Goal: Information Seeking & Learning: Learn about a topic

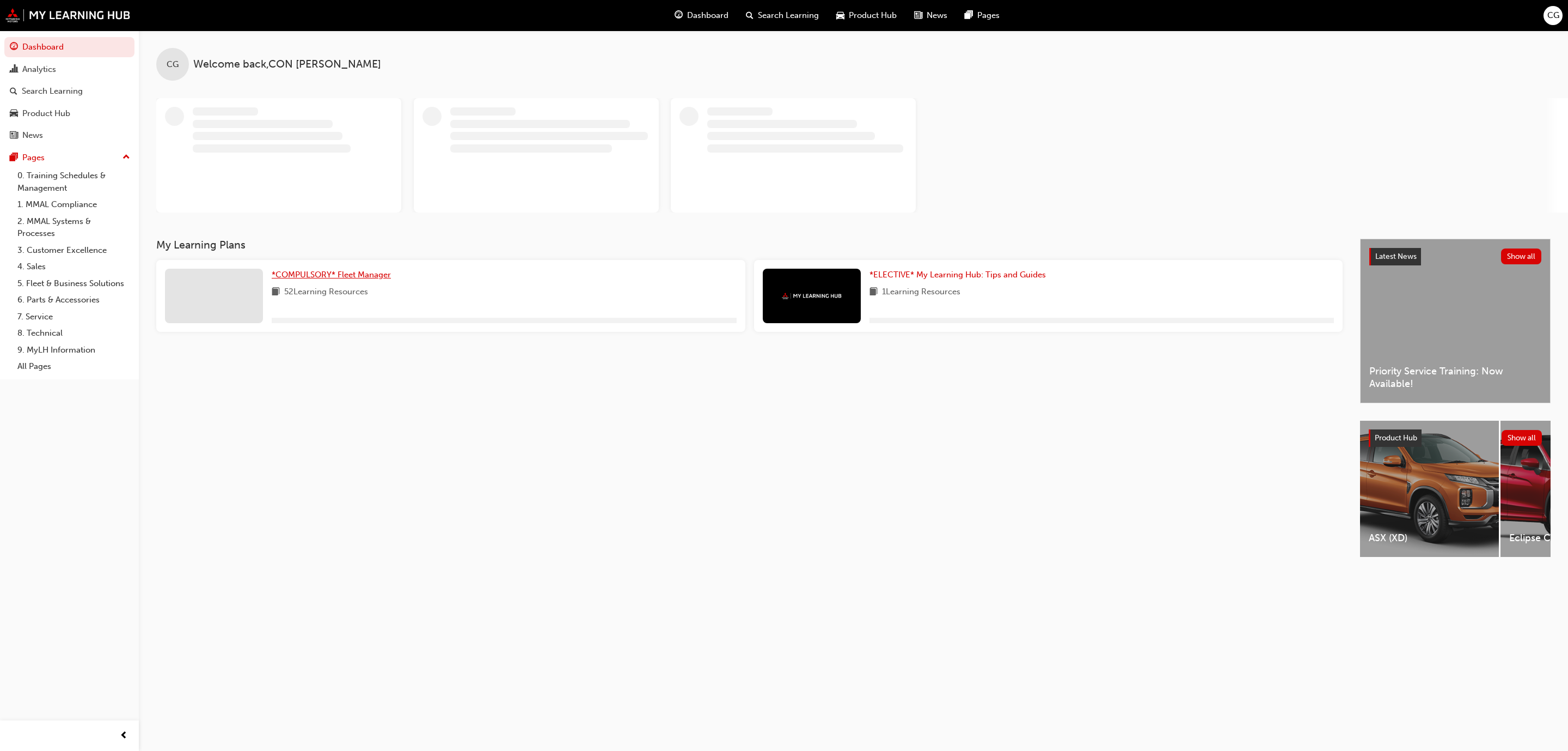
click at [338, 239] on div "CG Welcome back , CON GULISANO" at bounding box center [853, 135] width 1429 height 208
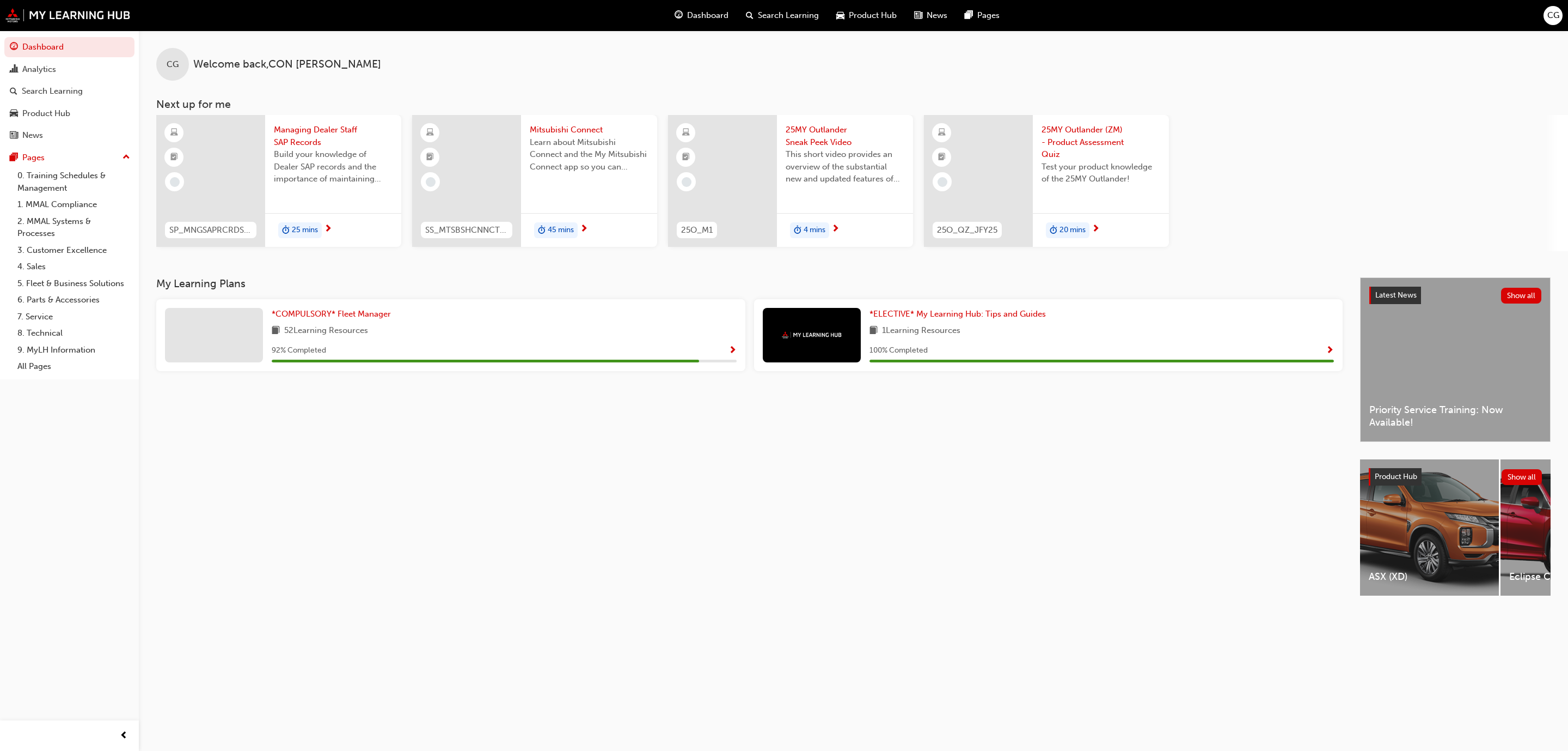
click at [705, 451] on div "My Learning Plans *COMPULSORY* Fleet Manager 52 Learning Resources 92 % Complet…" at bounding box center [758, 446] width 1204 height 338
click at [819, 139] on span "25MY Outlander Sneak Peek Video" at bounding box center [845, 136] width 119 height 24
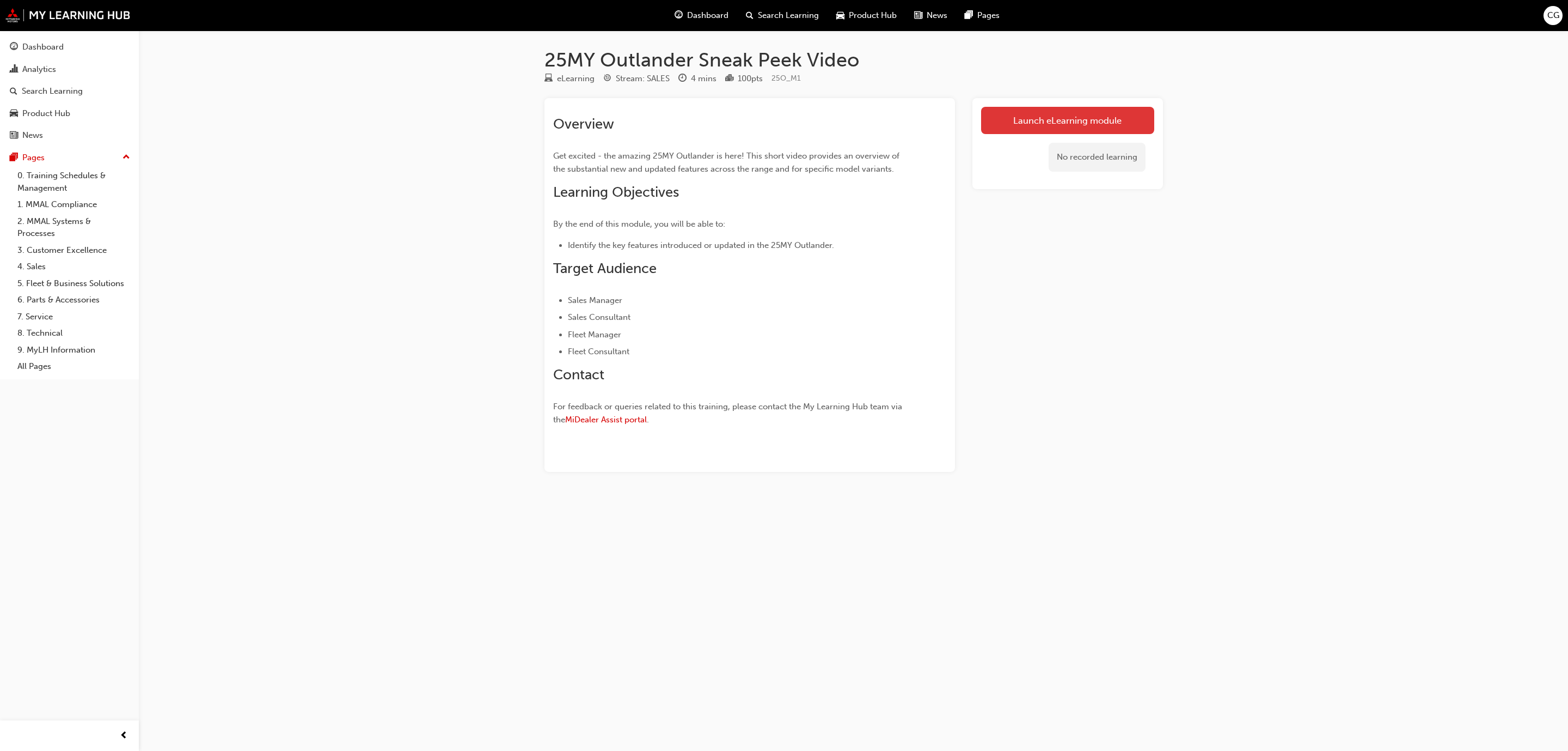
click at [1060, 123] on link "Launch eLearning module" at bounding box center [1068, 120] width 173 height 27
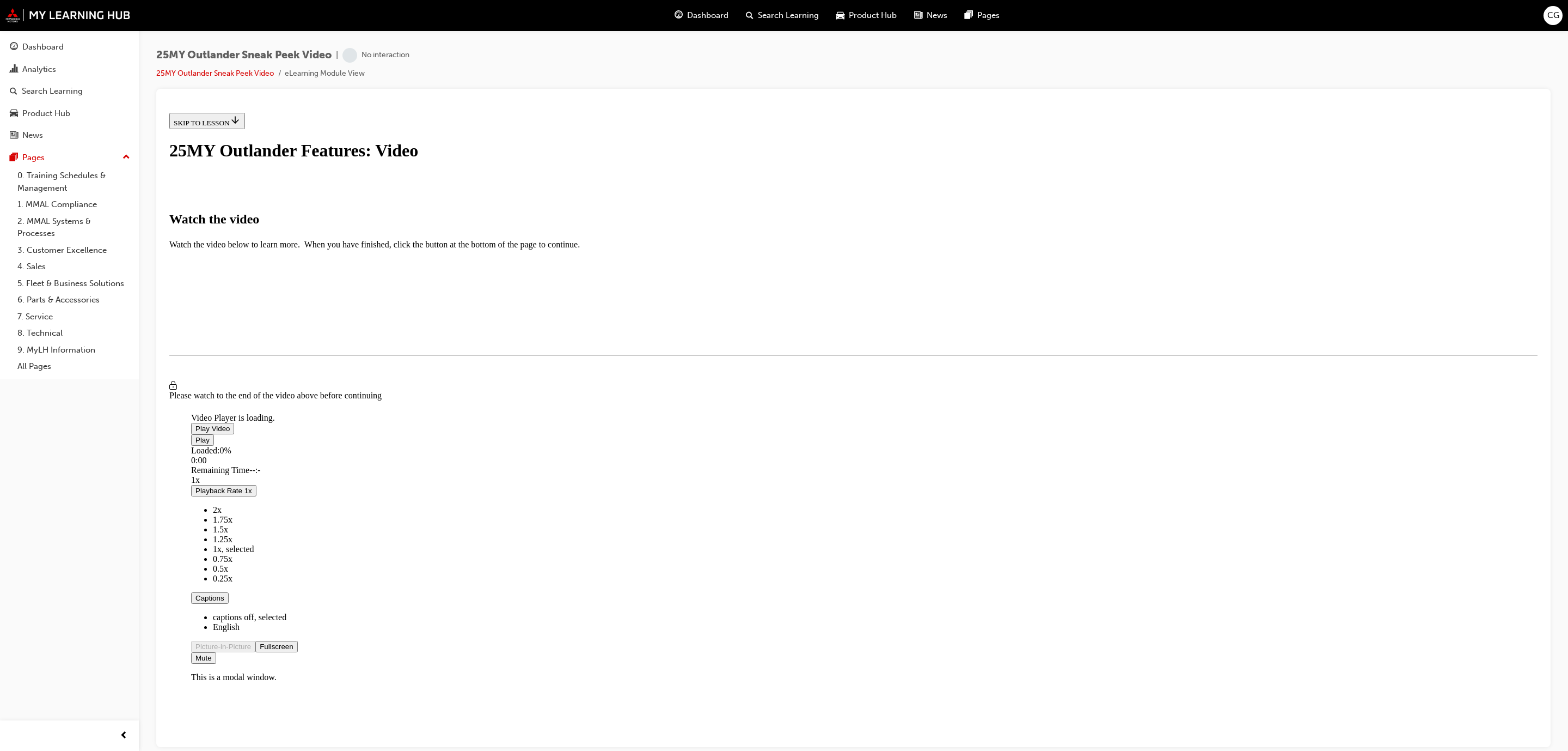
click at [195, 424] on span "Video player" at bounding box center [195, 428] width 0 height 8
click at [961, 474] on div "Loaded : 0.77% 3:28 0:00" at bounding box center [713, 460] width 1045 height 29
click at [276, 390] on div "I HAVE WATCHED THIS VIDEO" at bounding box center [224, 386] width 102 height 9
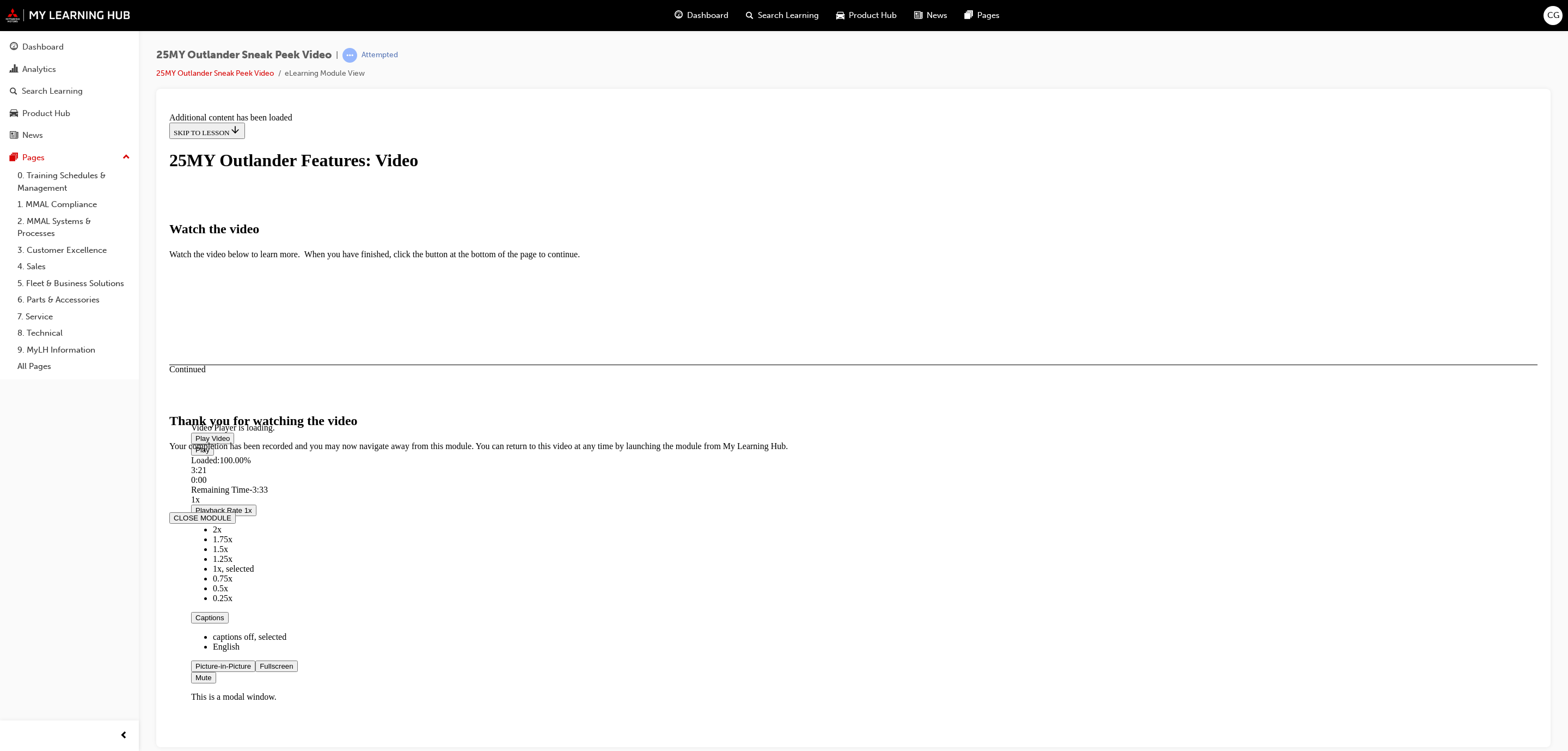
scroll to position [91, 0]
click at [236, 523] on button "CLOSE MODULE" at bounding box center [202, 517] width 66 height 12
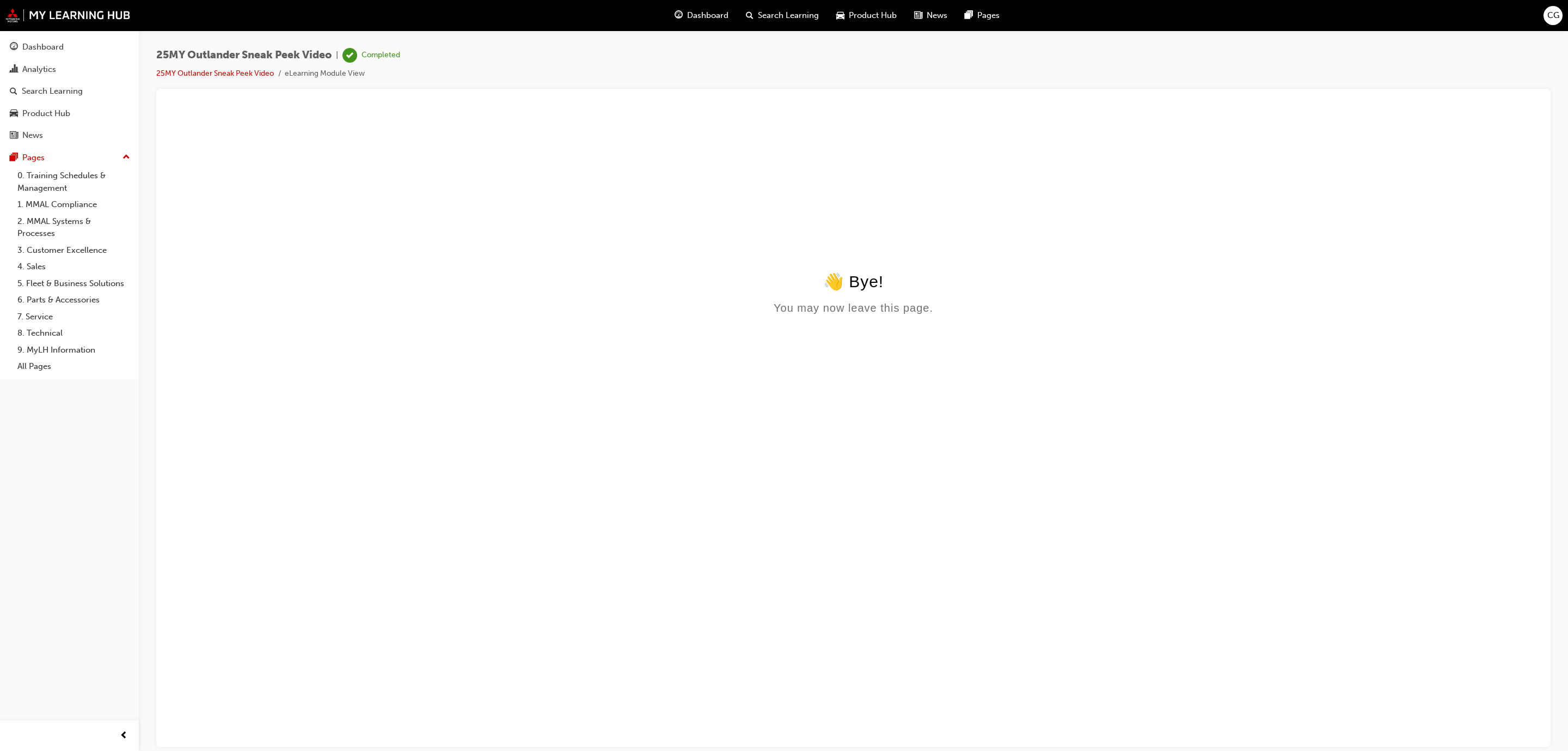
scroll to position [0, 0]
click at [40, 46] on div "Dashboard" at bounding box center [43, 47] width 41 height 13
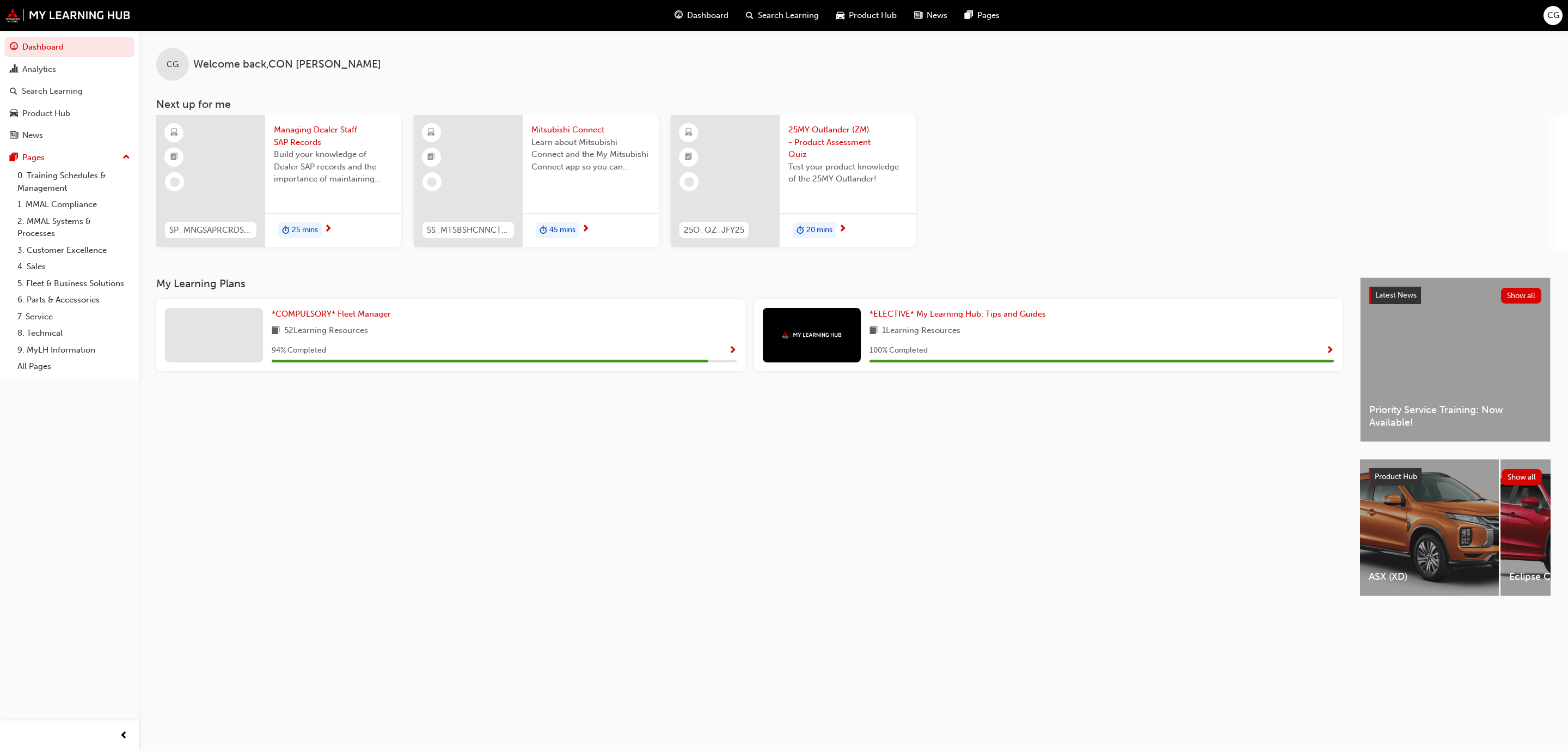
click at [825, 134] on span "25MY Outlander (ZM) - Product Assessment Quiz" at bounding box center [847, 142] width 119 height 37
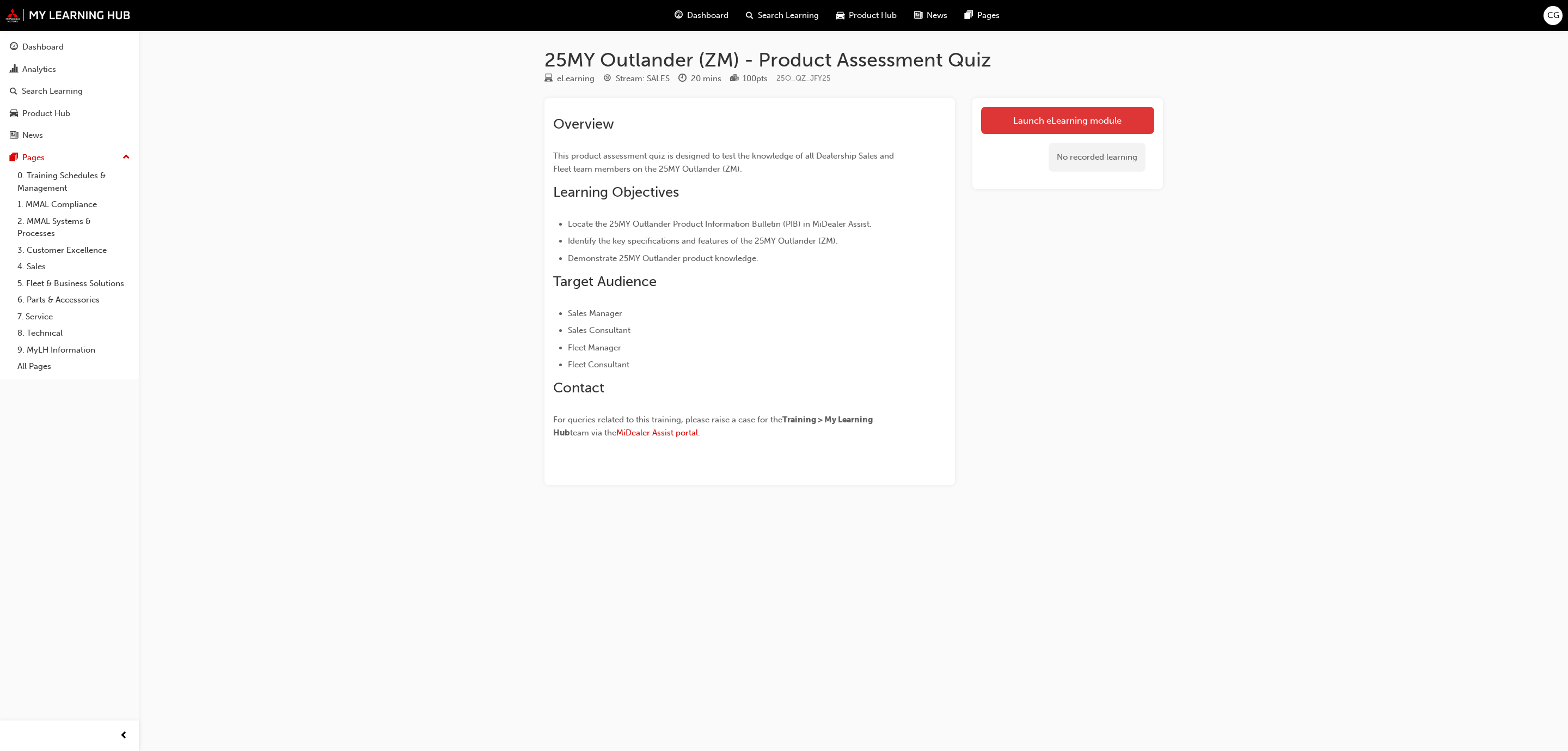
click at [1080, 110] on link "Launch eLearning module" at bounding box center [1068, 120] width 173 height 27
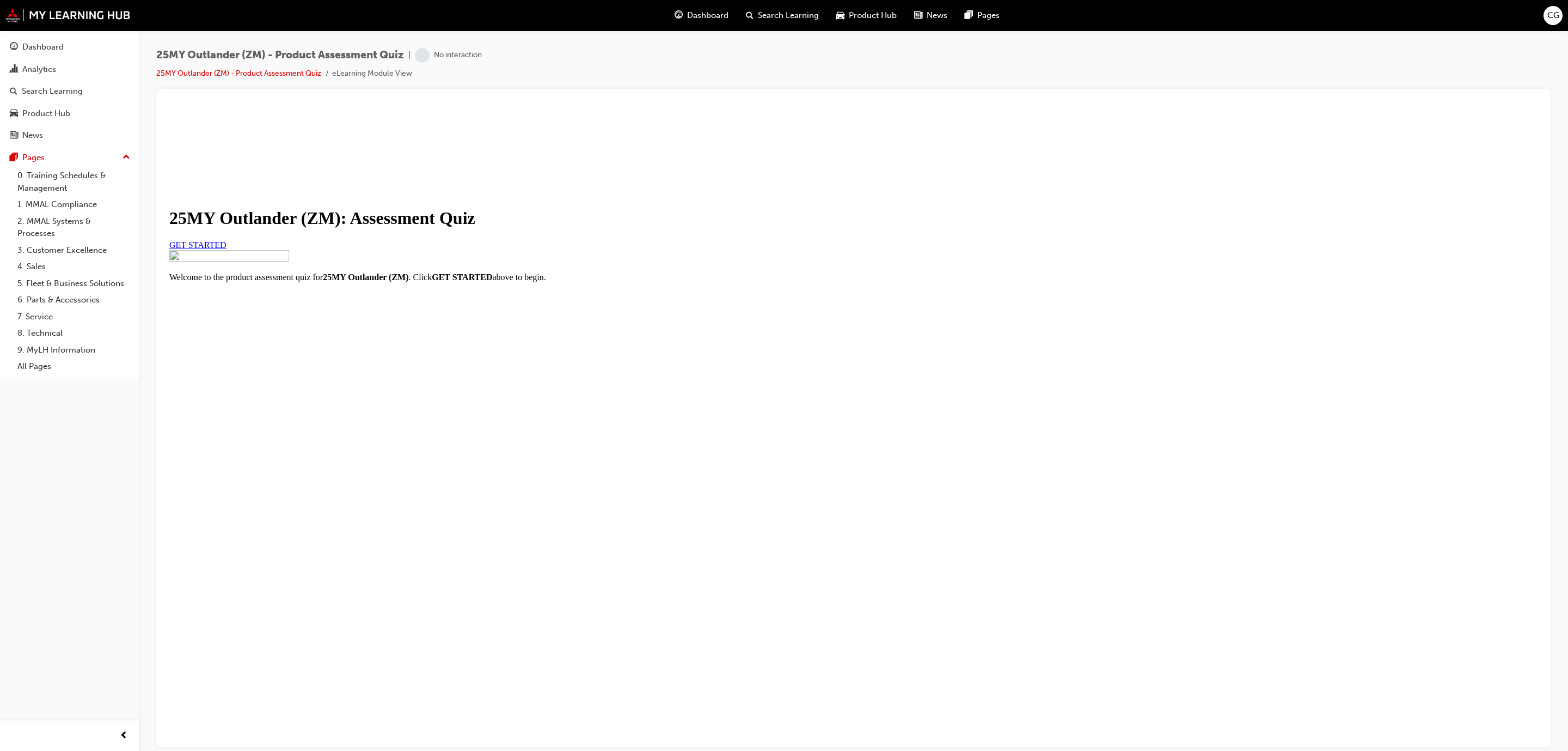
click at [226, 249] on link "GET STARTED" at bounding box center [198, 244] width 57 height 9
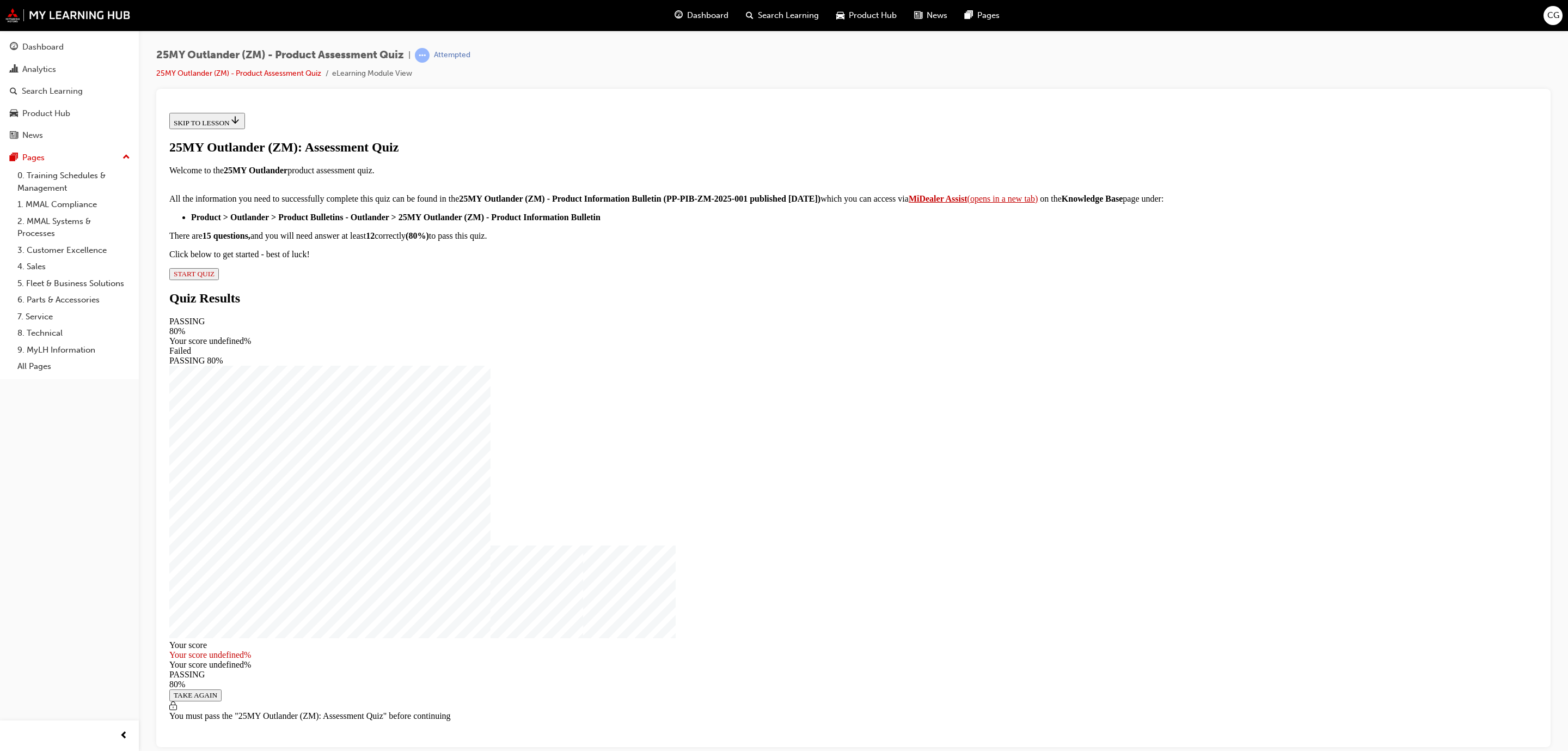
click at [214, 277] on span "START QUIZ" at bounding box center [194, 273] width 41 height 8
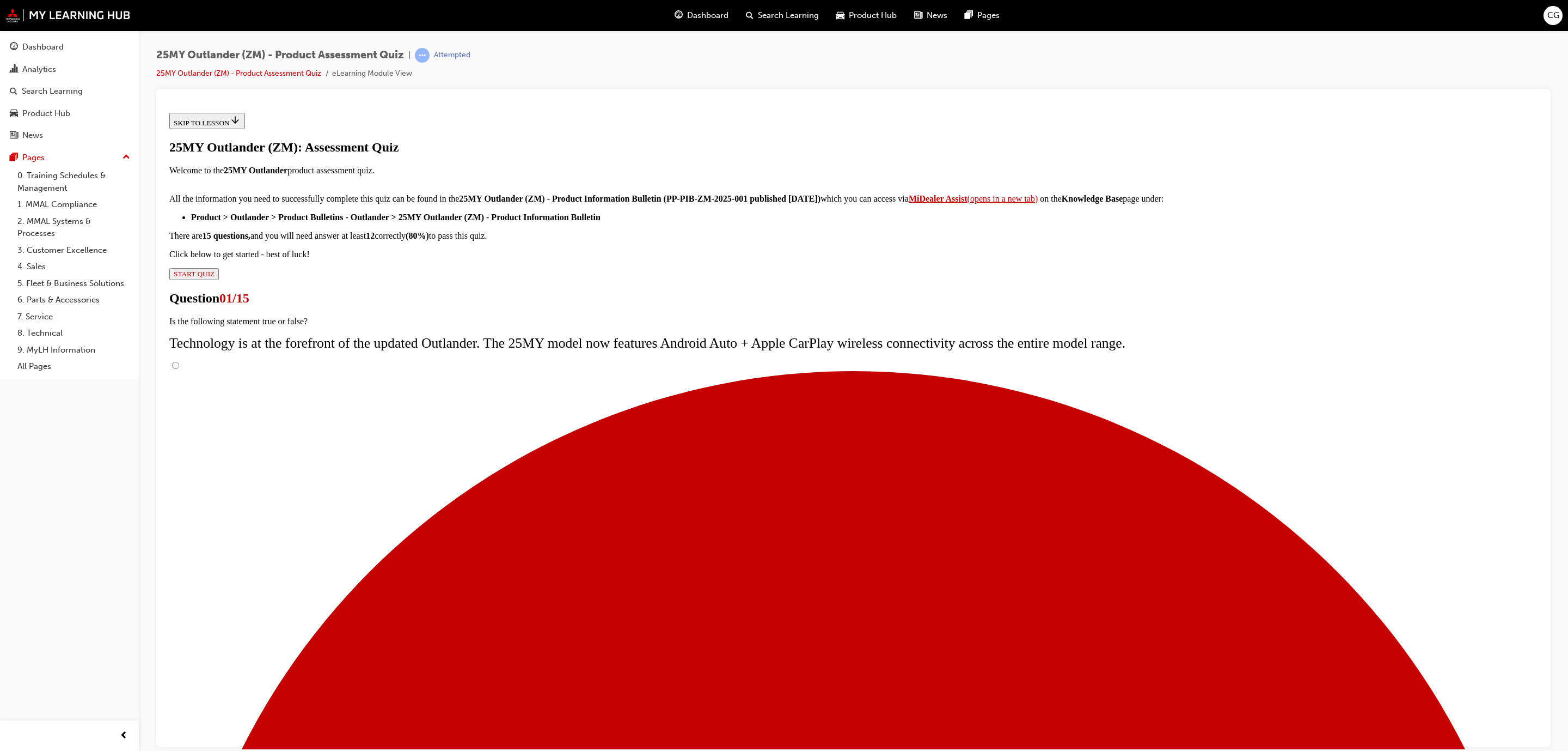
click at [179, 362] on input "True" at bounding box center [176, 365] width 7 height 7
radio input "true"
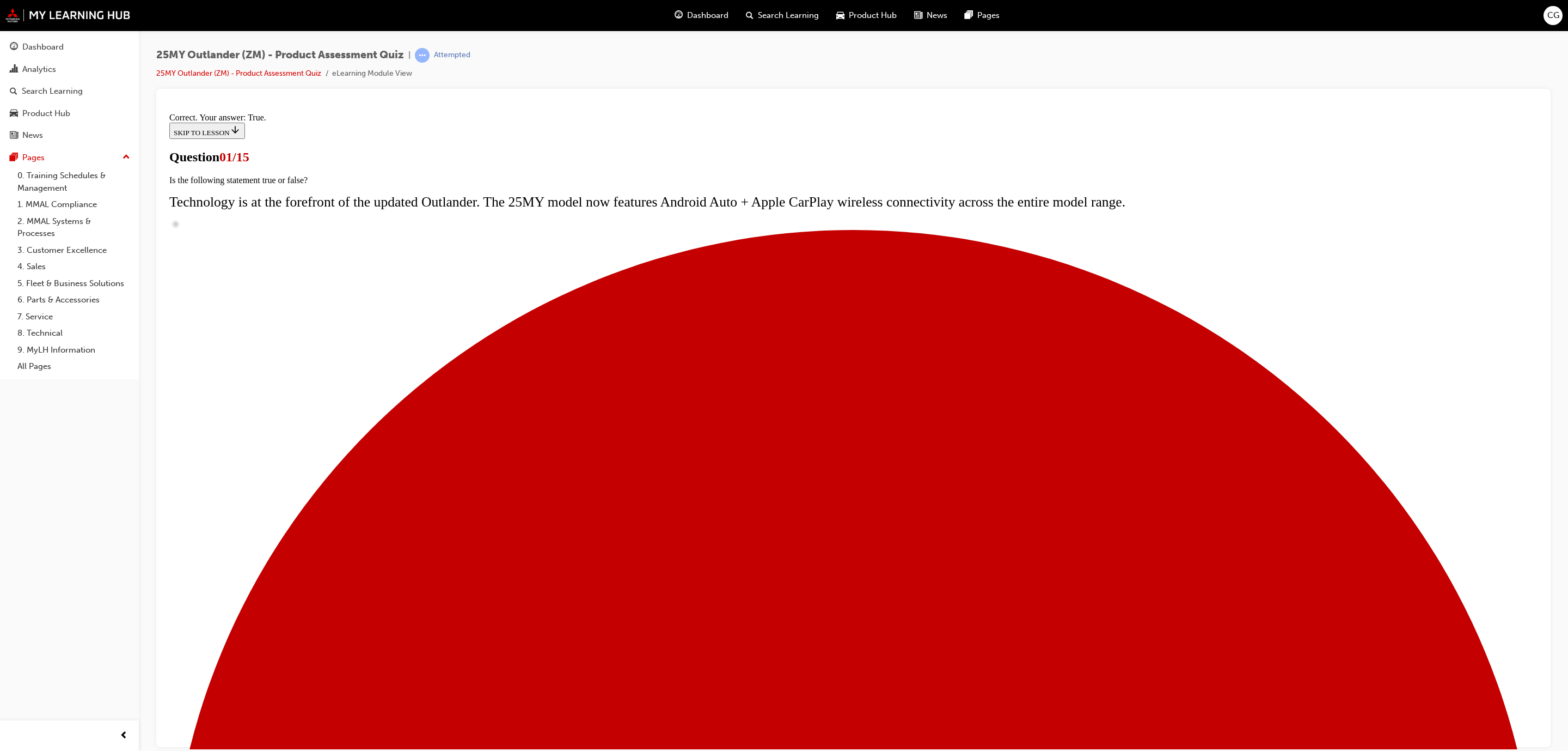
radio input "true"
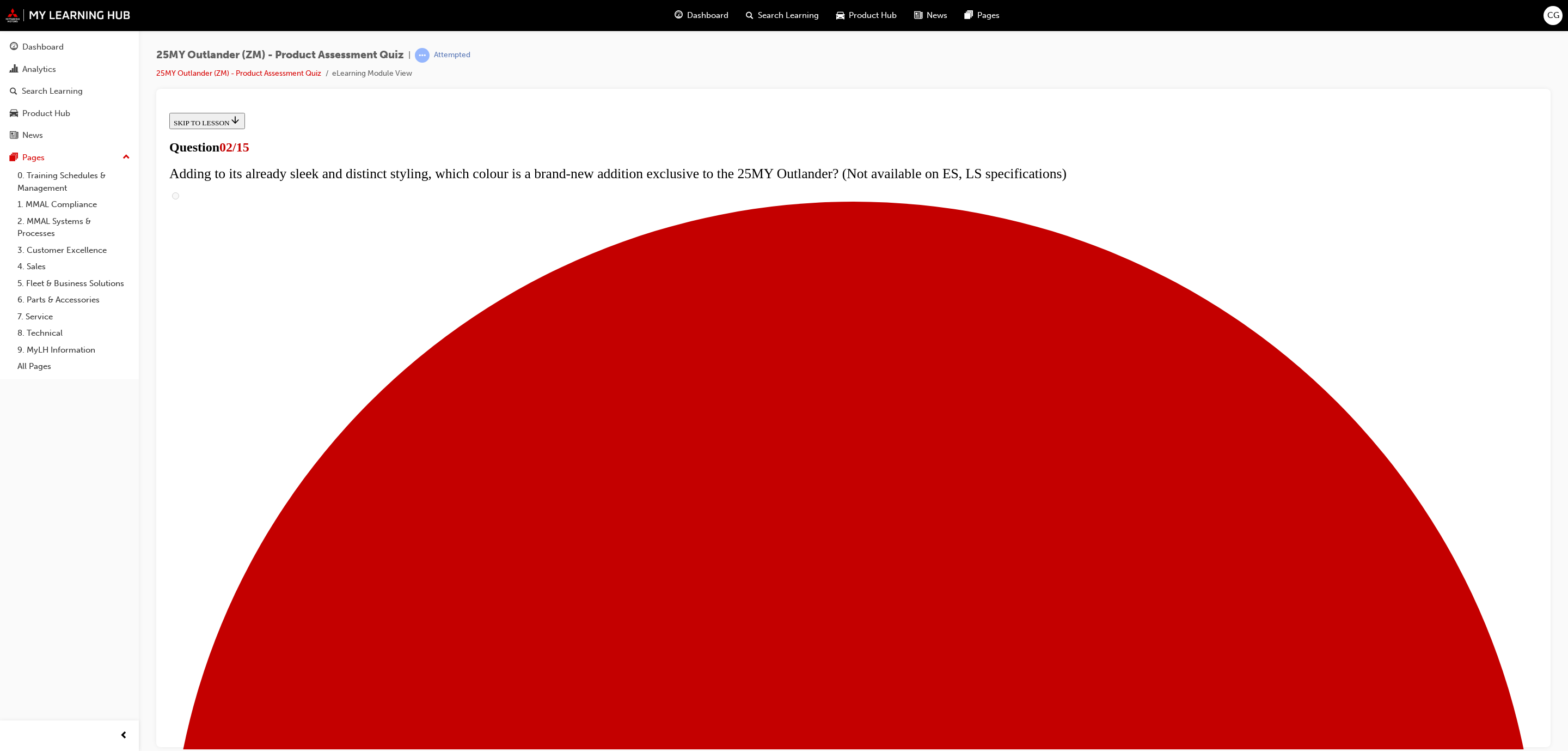
scroll to position [0, 0]
checkbox input "true"
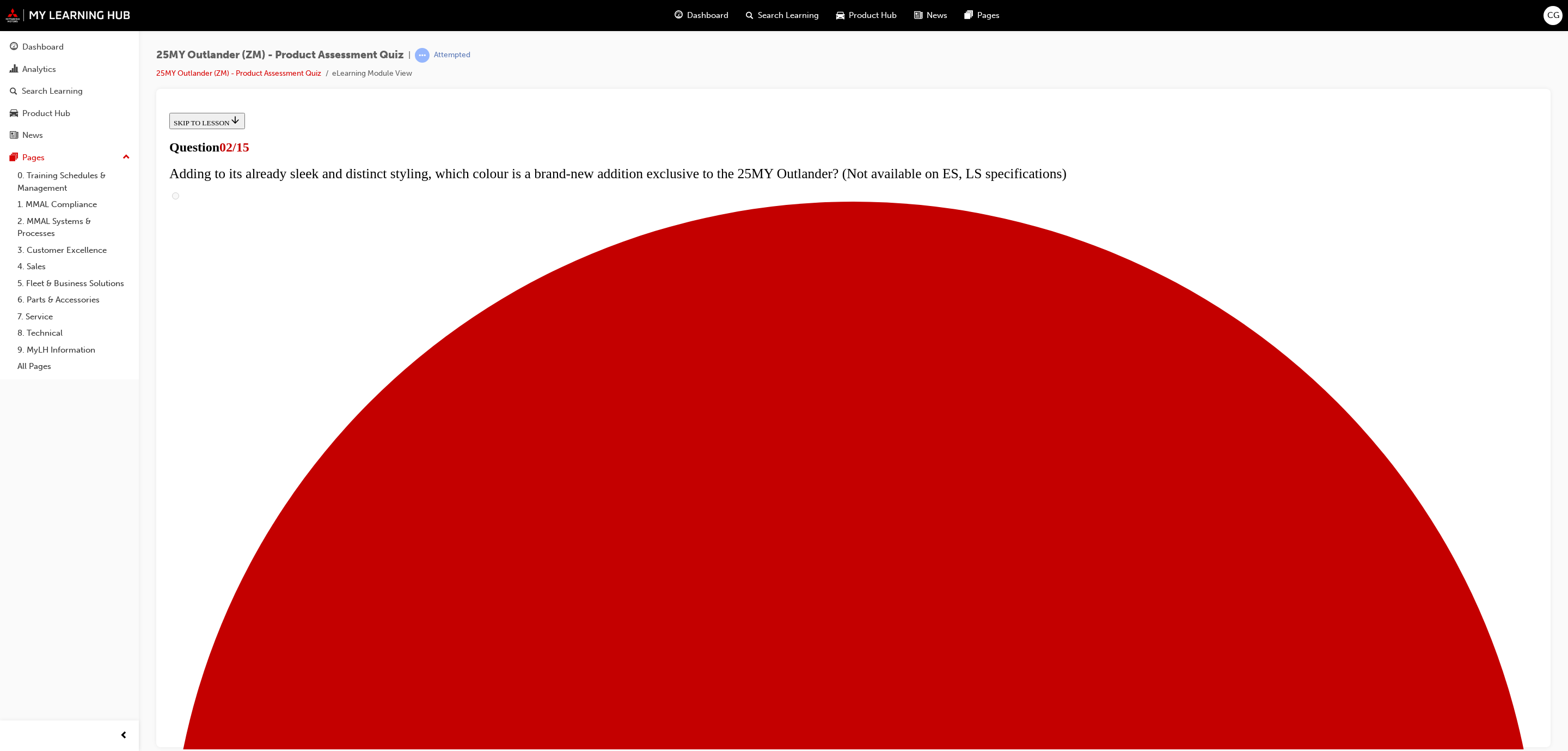
checkbox input "true"
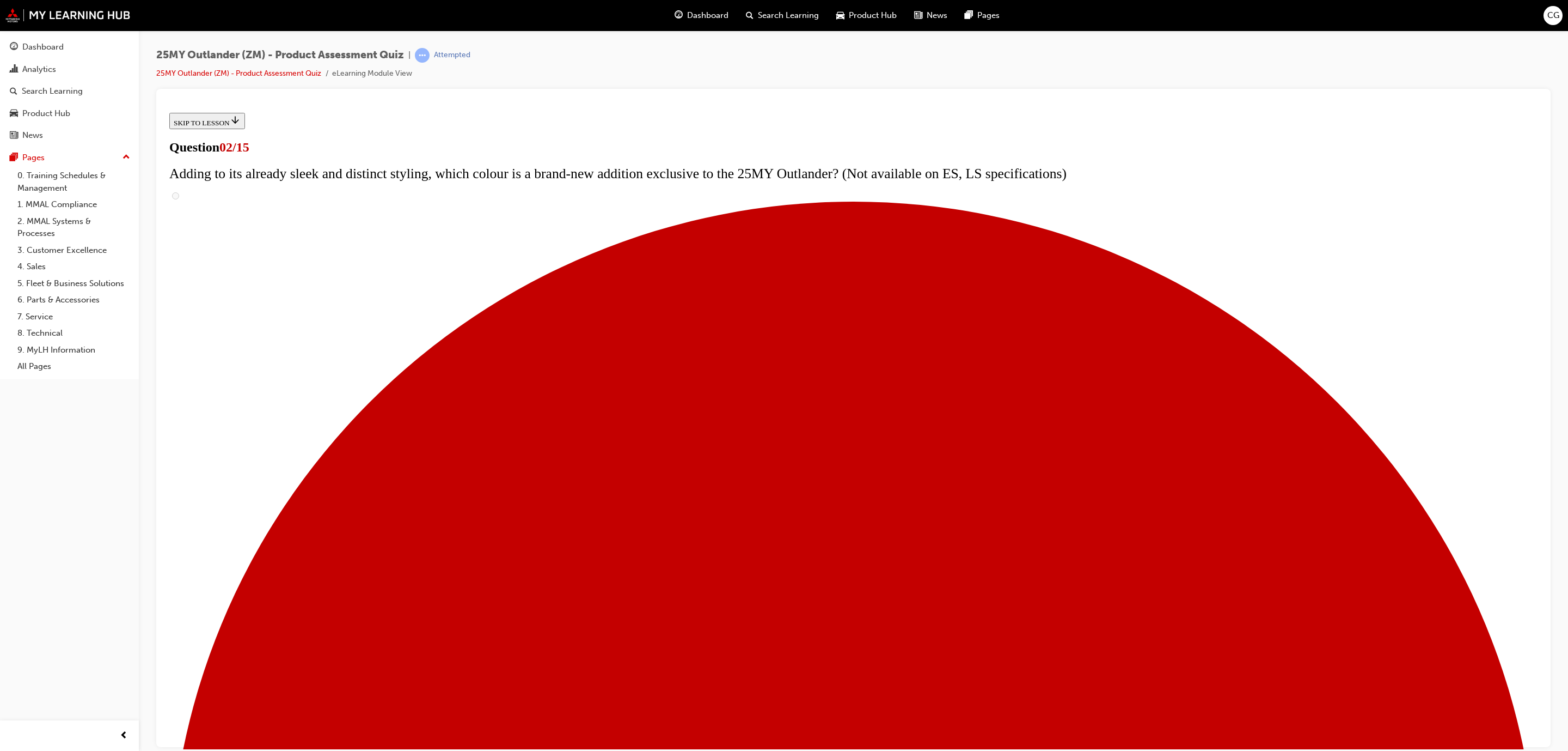
checkbox input "true"
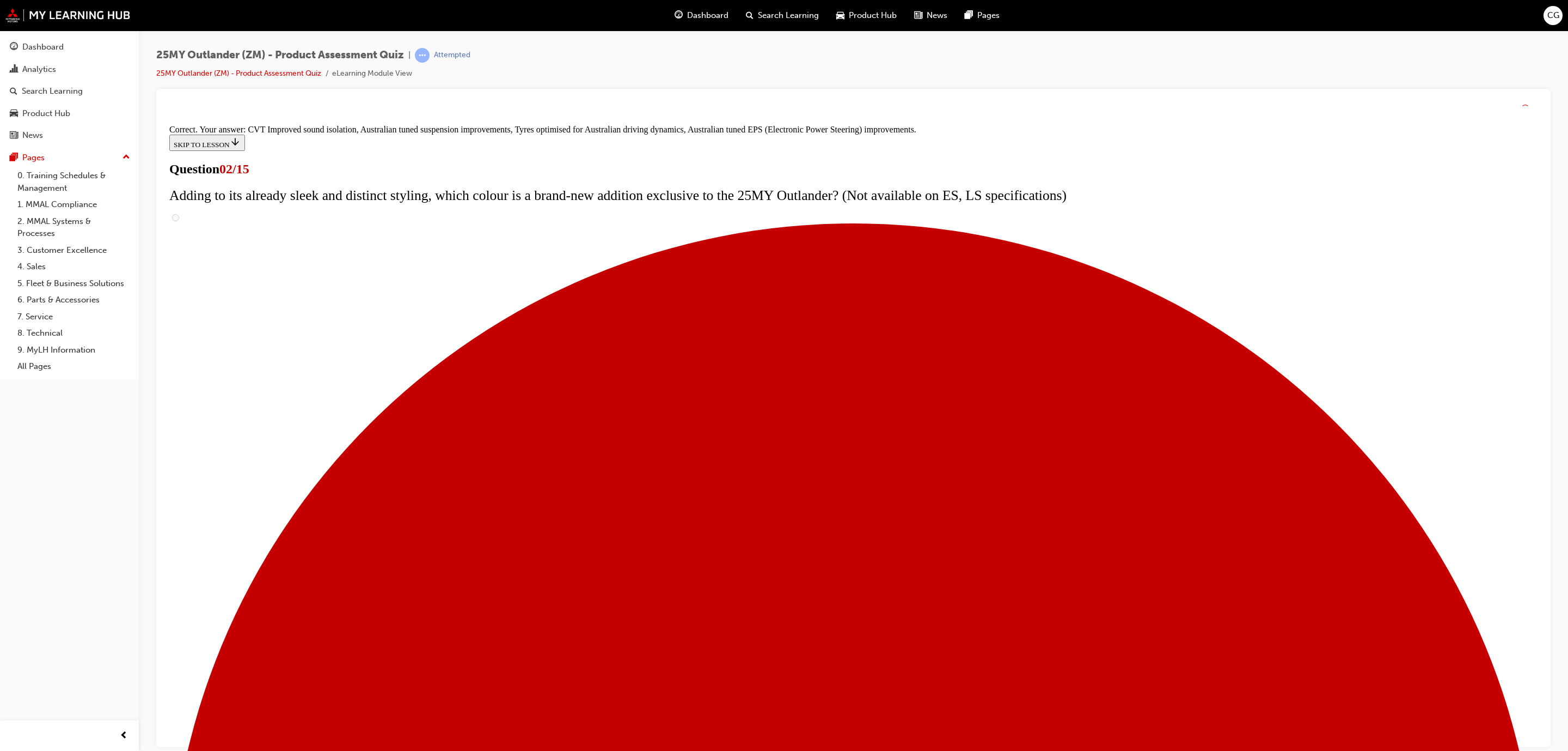
scroll to position [52, 0]
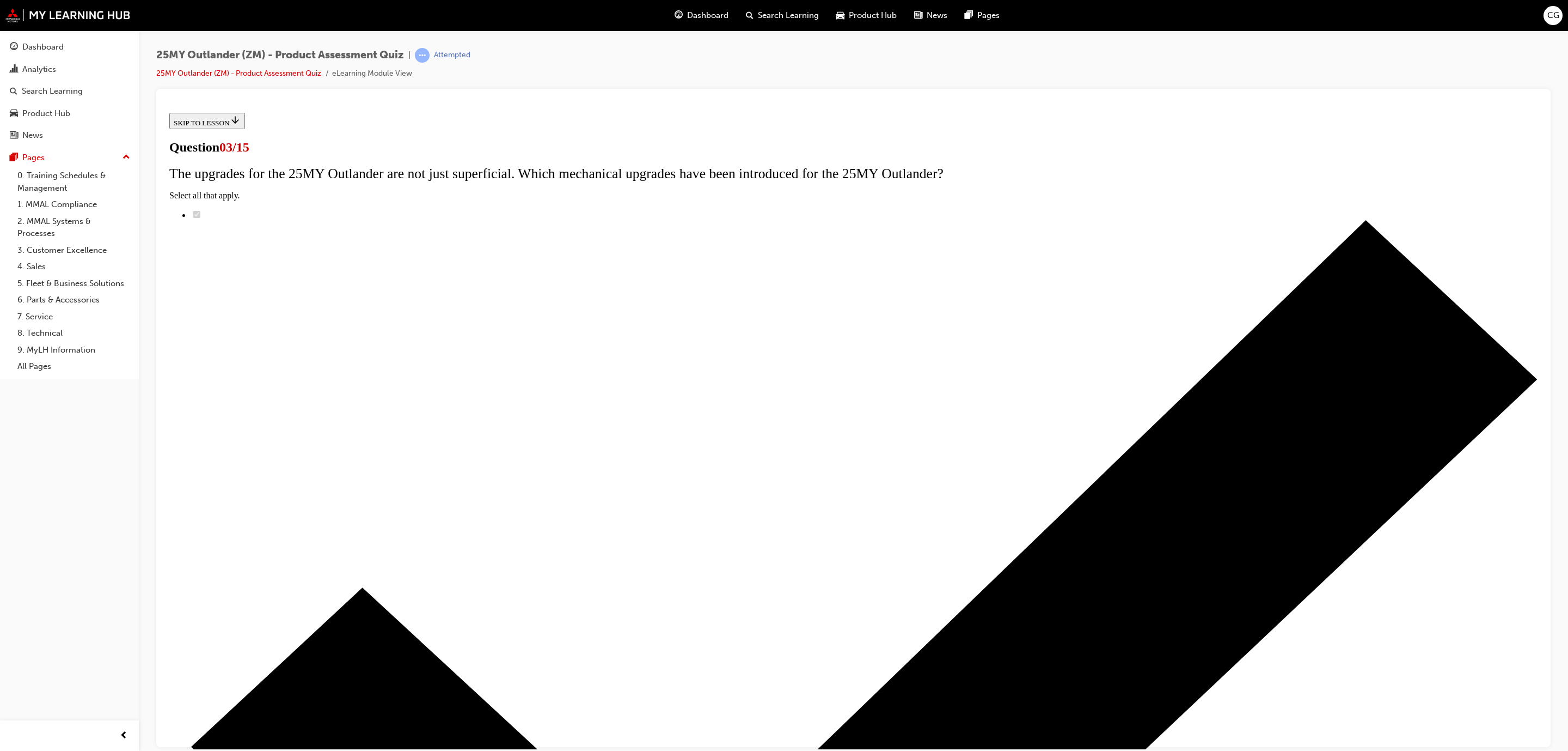
scroll to position [0, 0]
radio input "true"
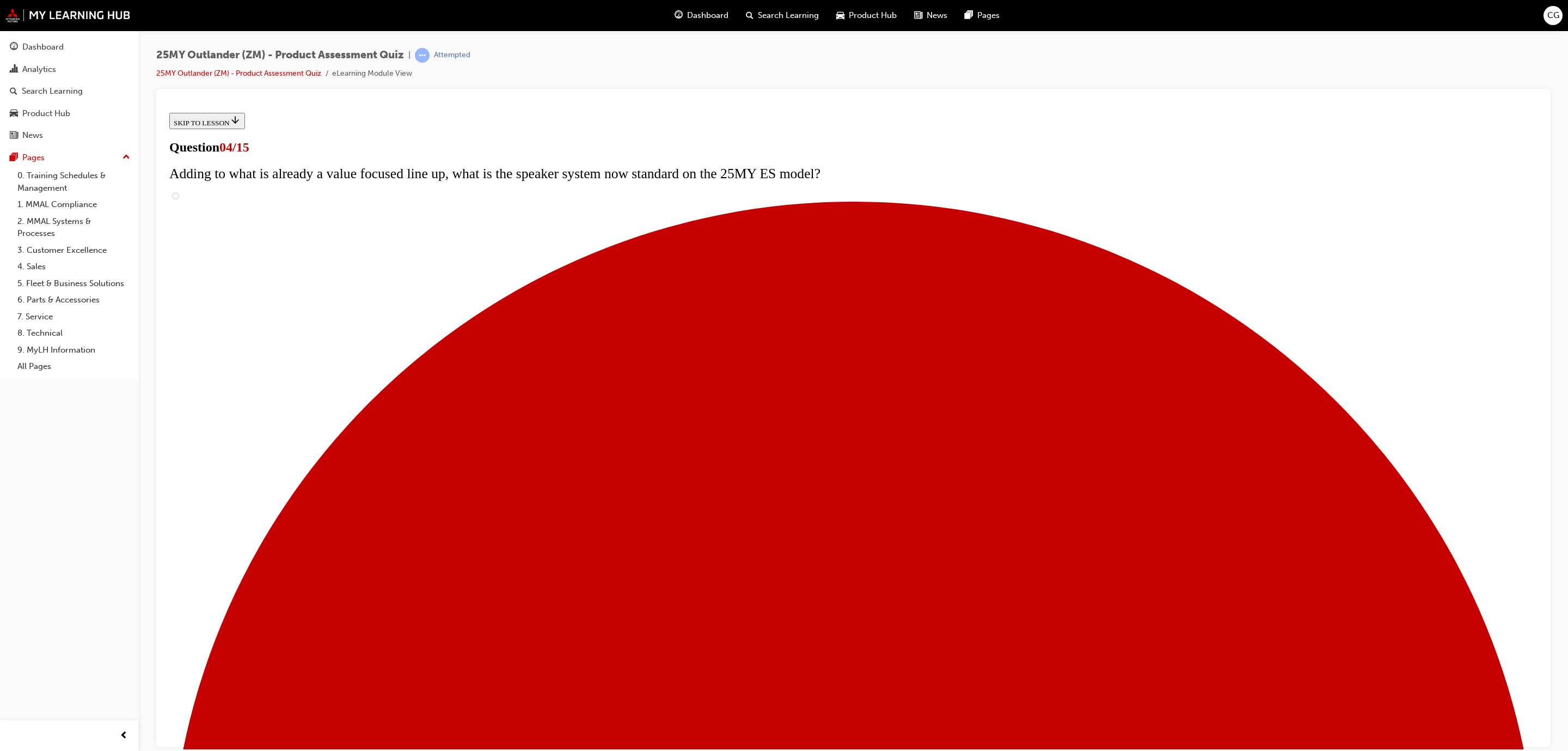
scroll to position [2, 0]
checkbox input "true"
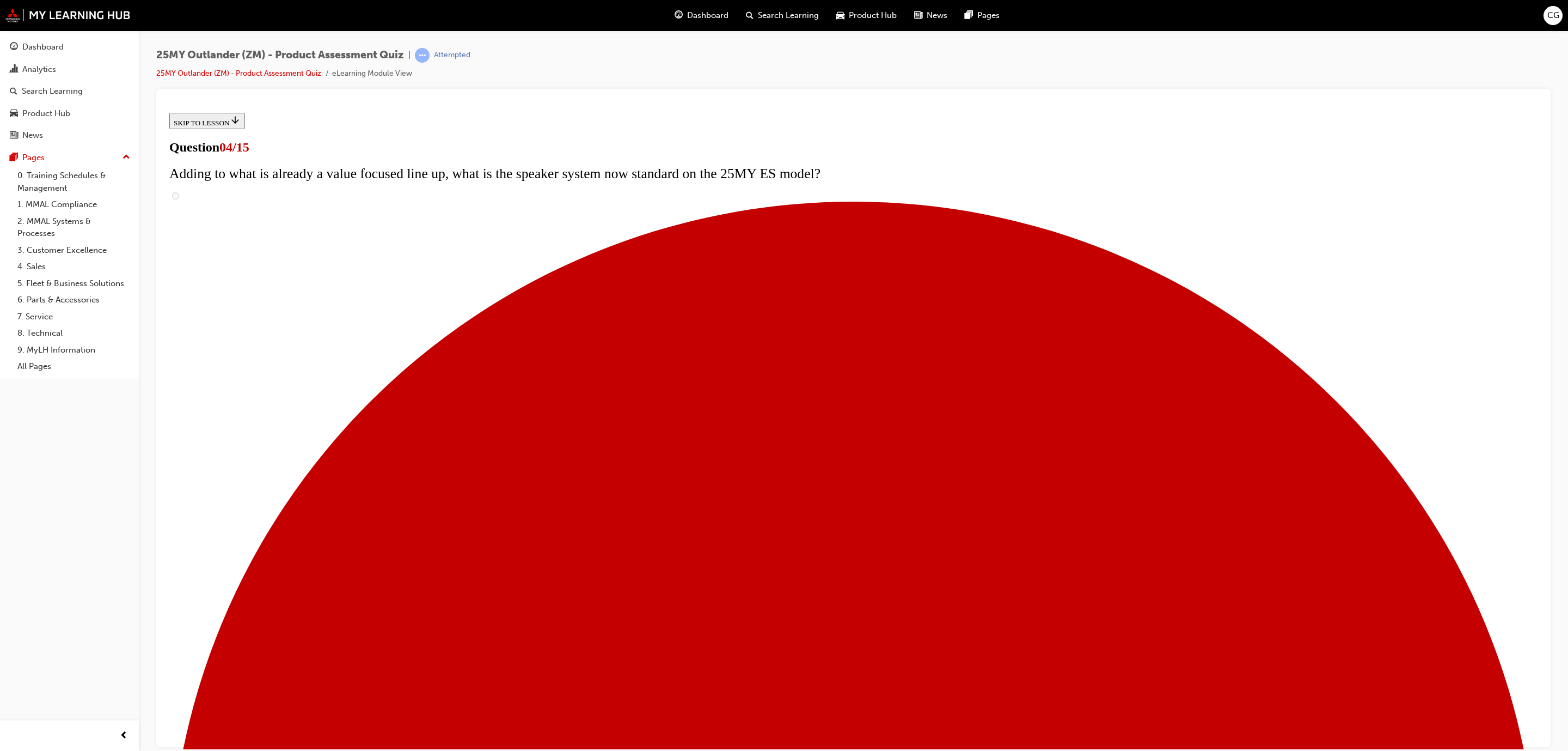
checkbox input "true"
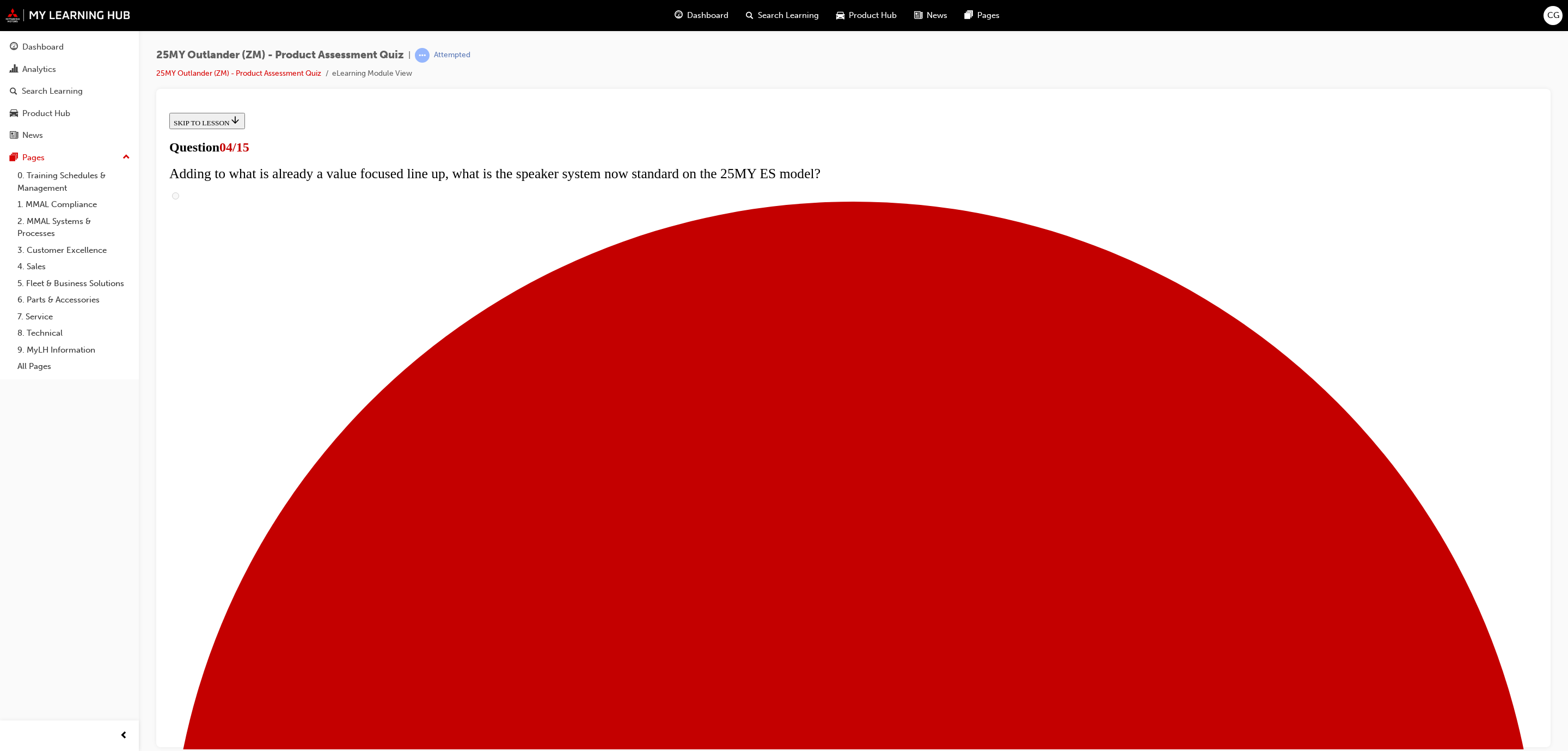
checkbox input "true"
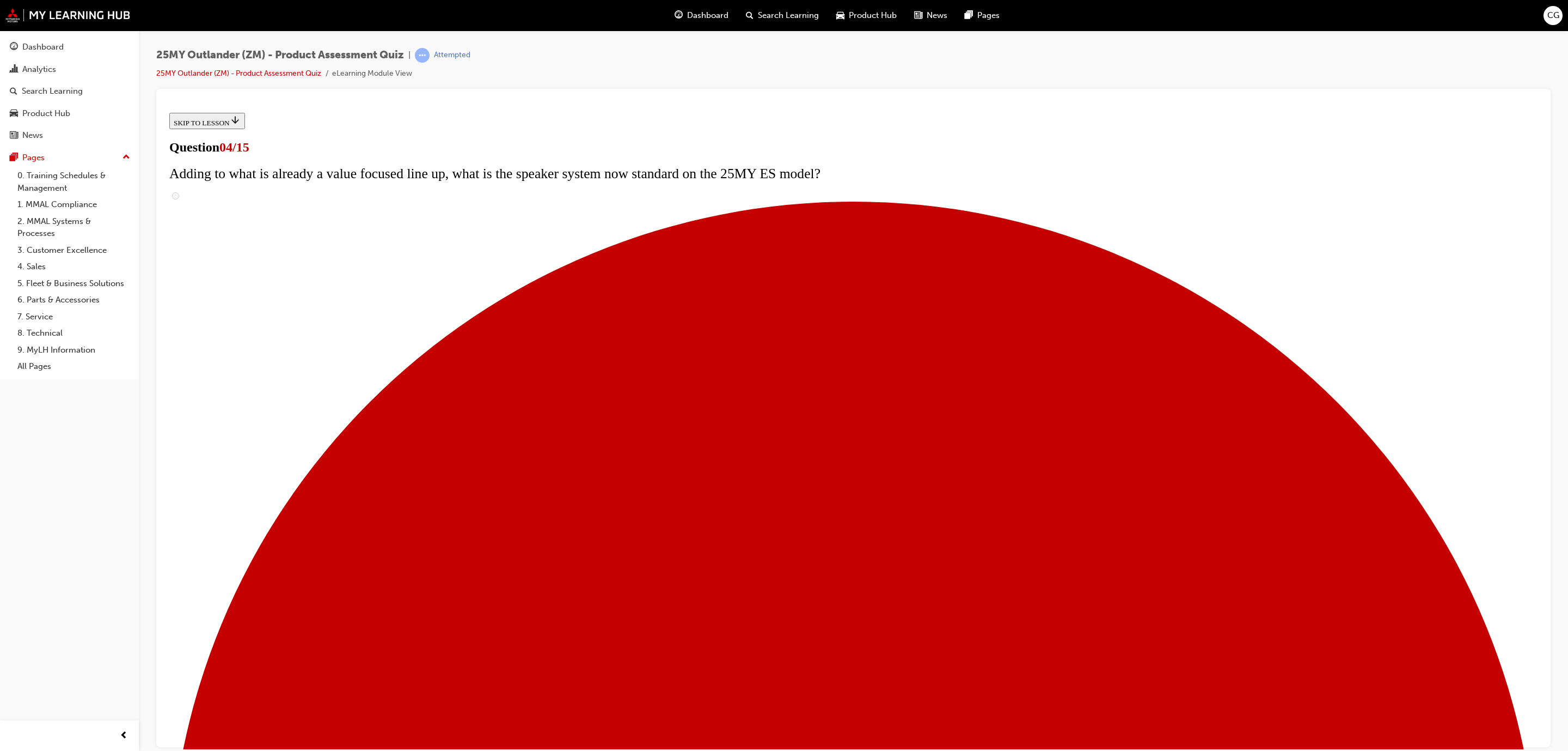
checkbox input "false"
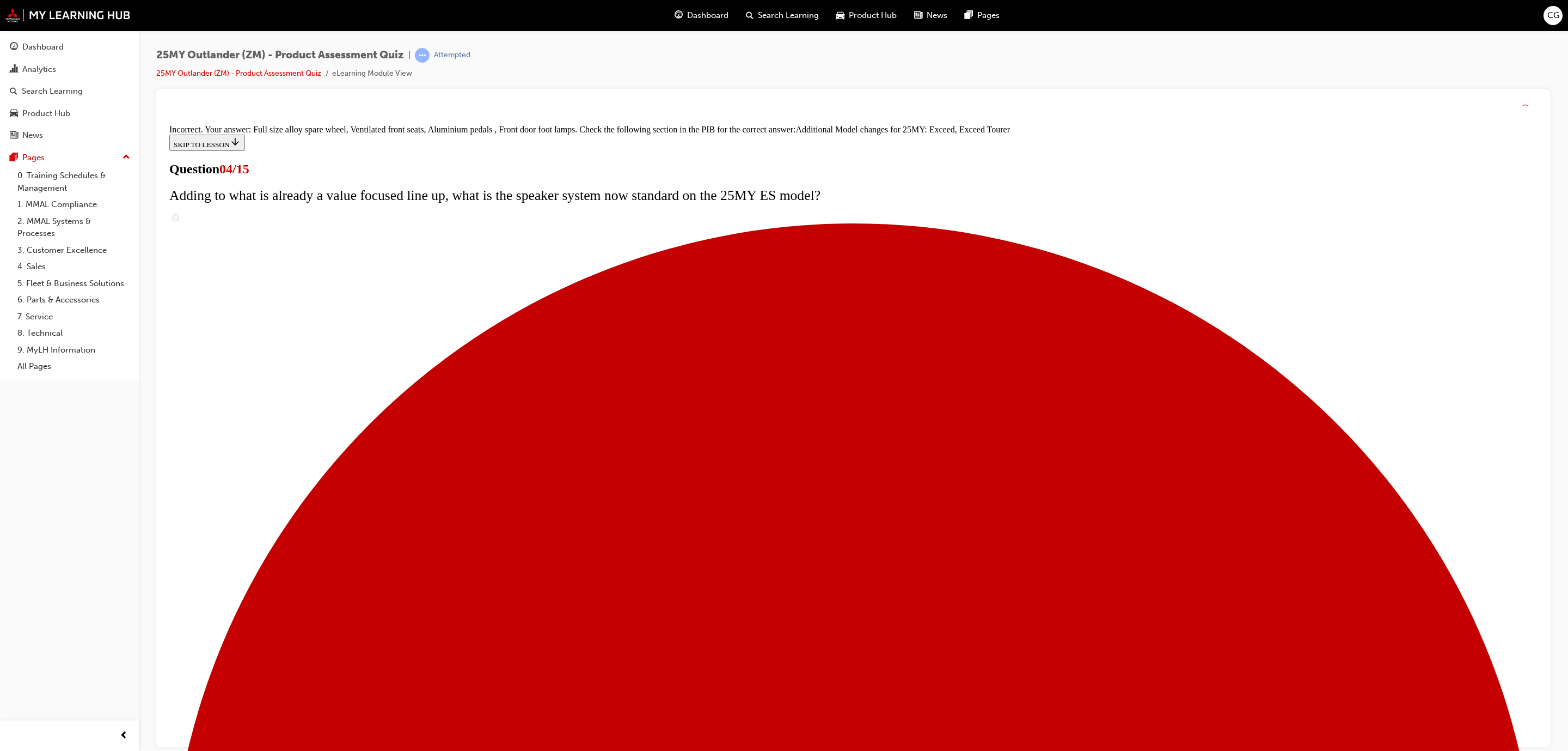
scroll to position [163, 0]
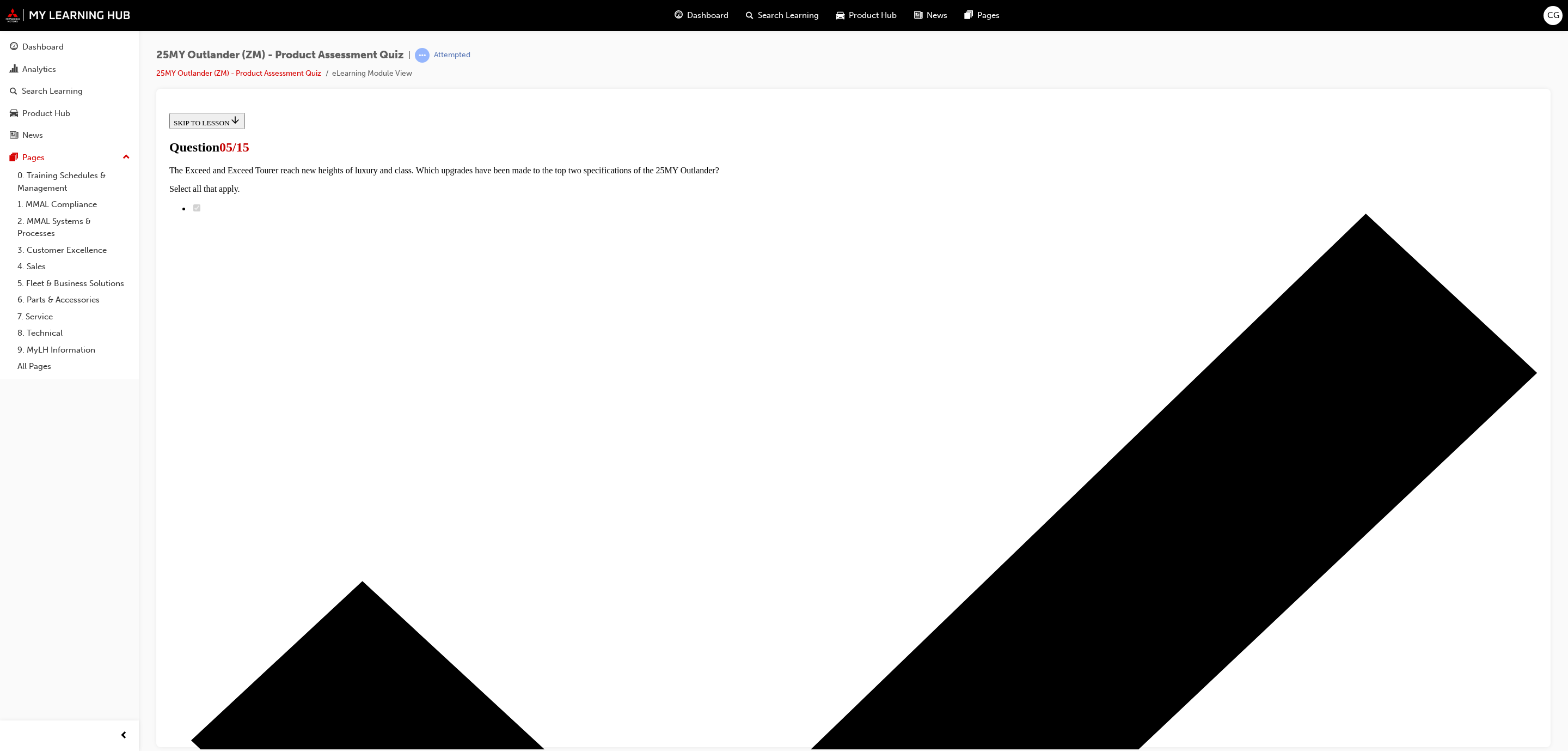
radio input "true"
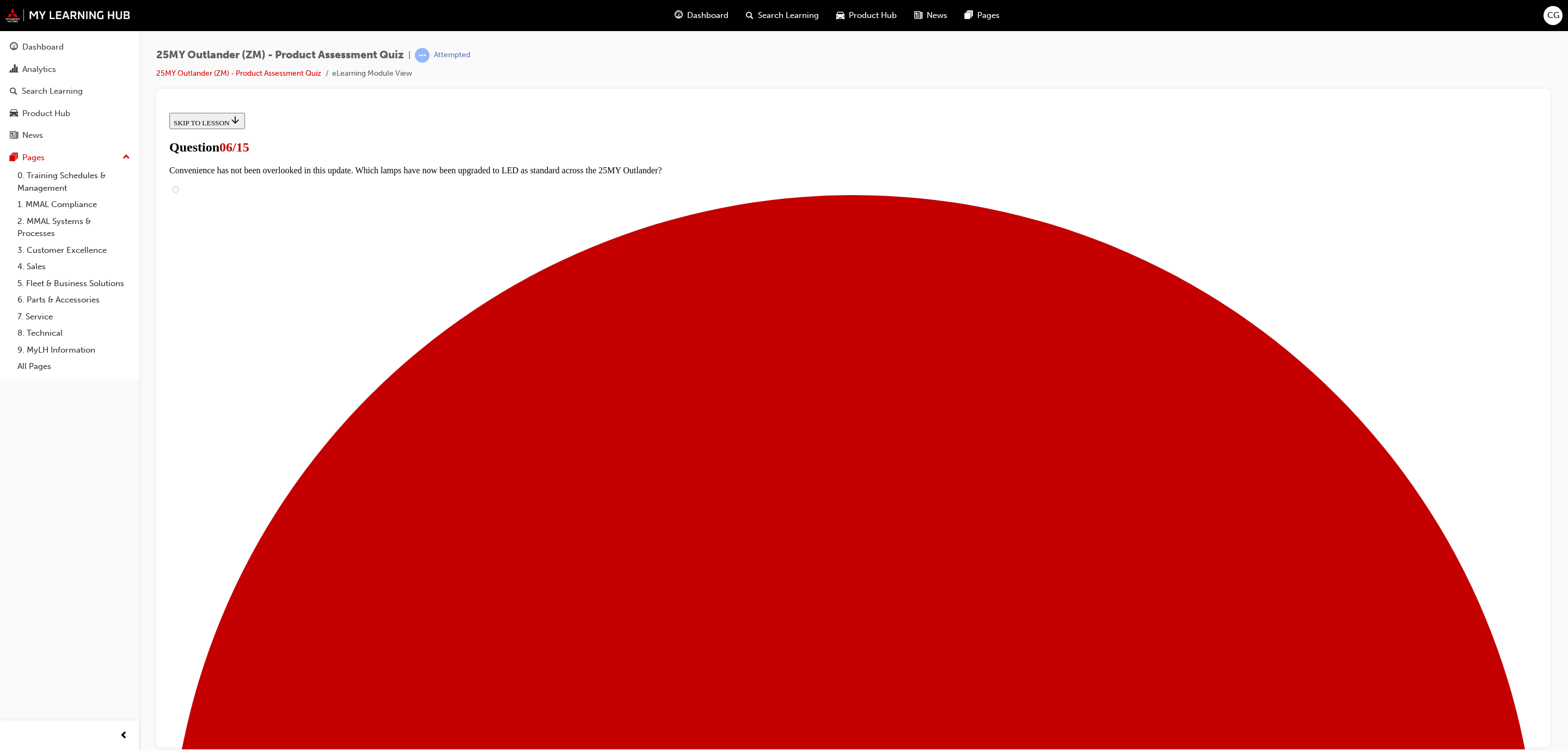
scroll to position [2, 0]
radio input "true"
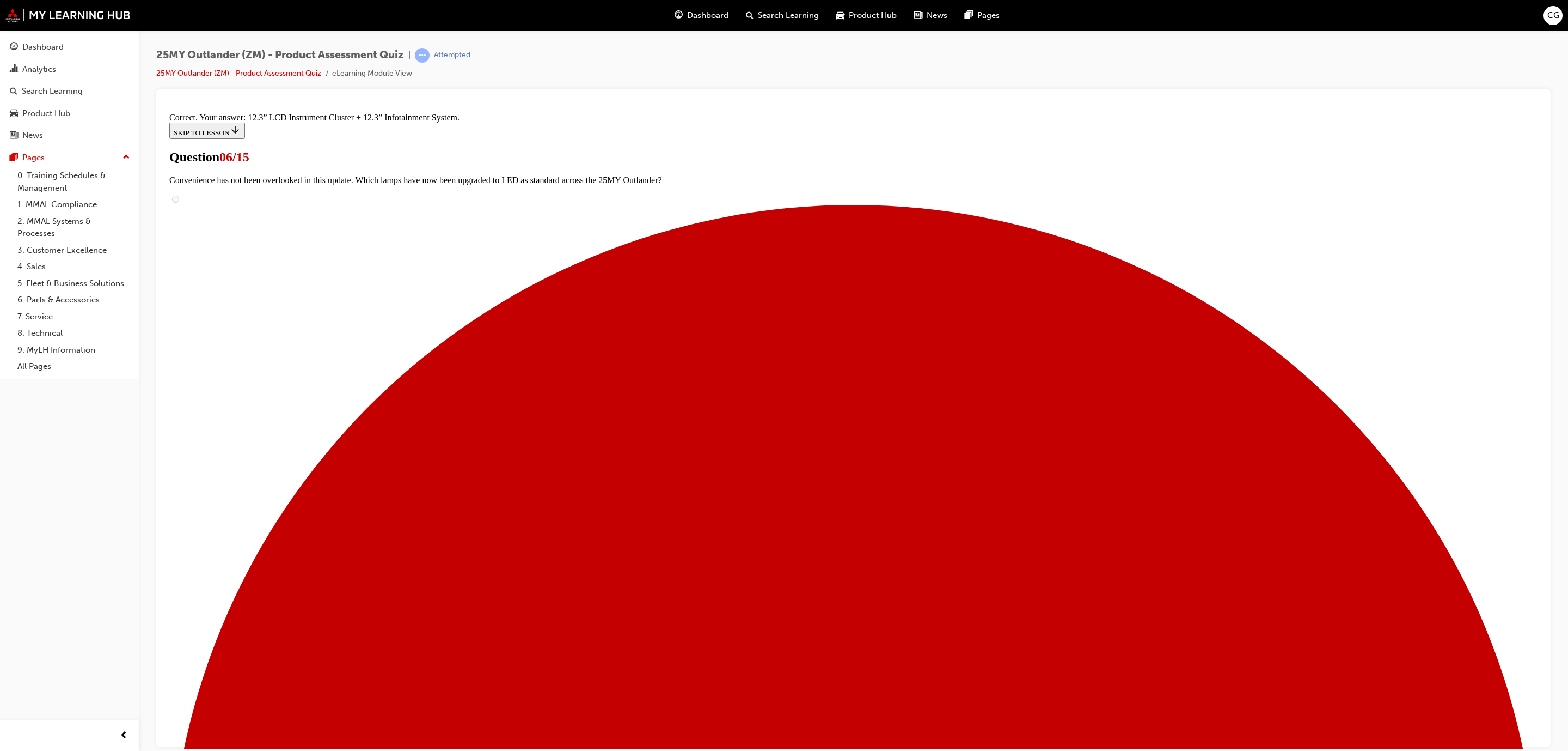
scroll to position [105, 0]
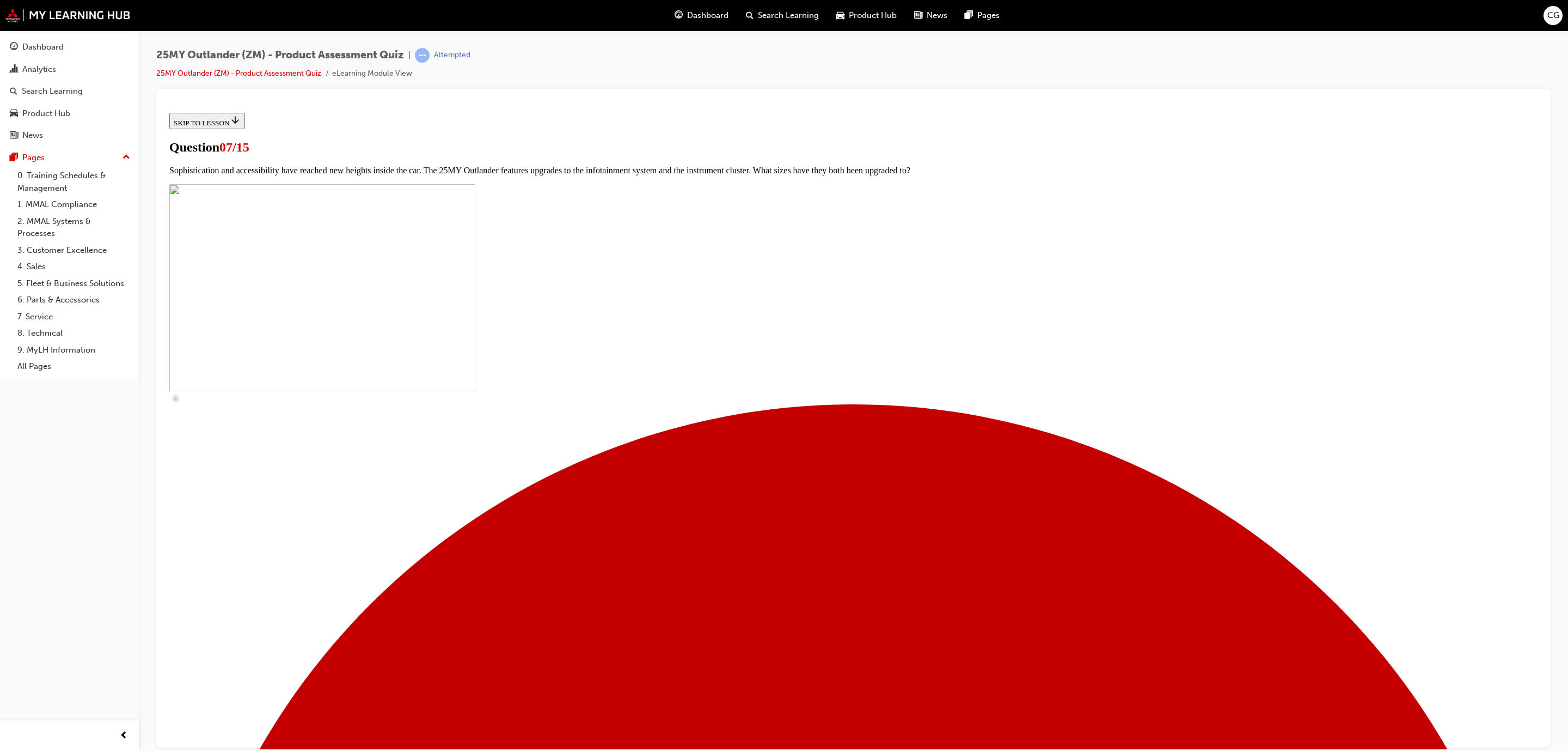
scroll to position [110, 0]
checkbox input "true"
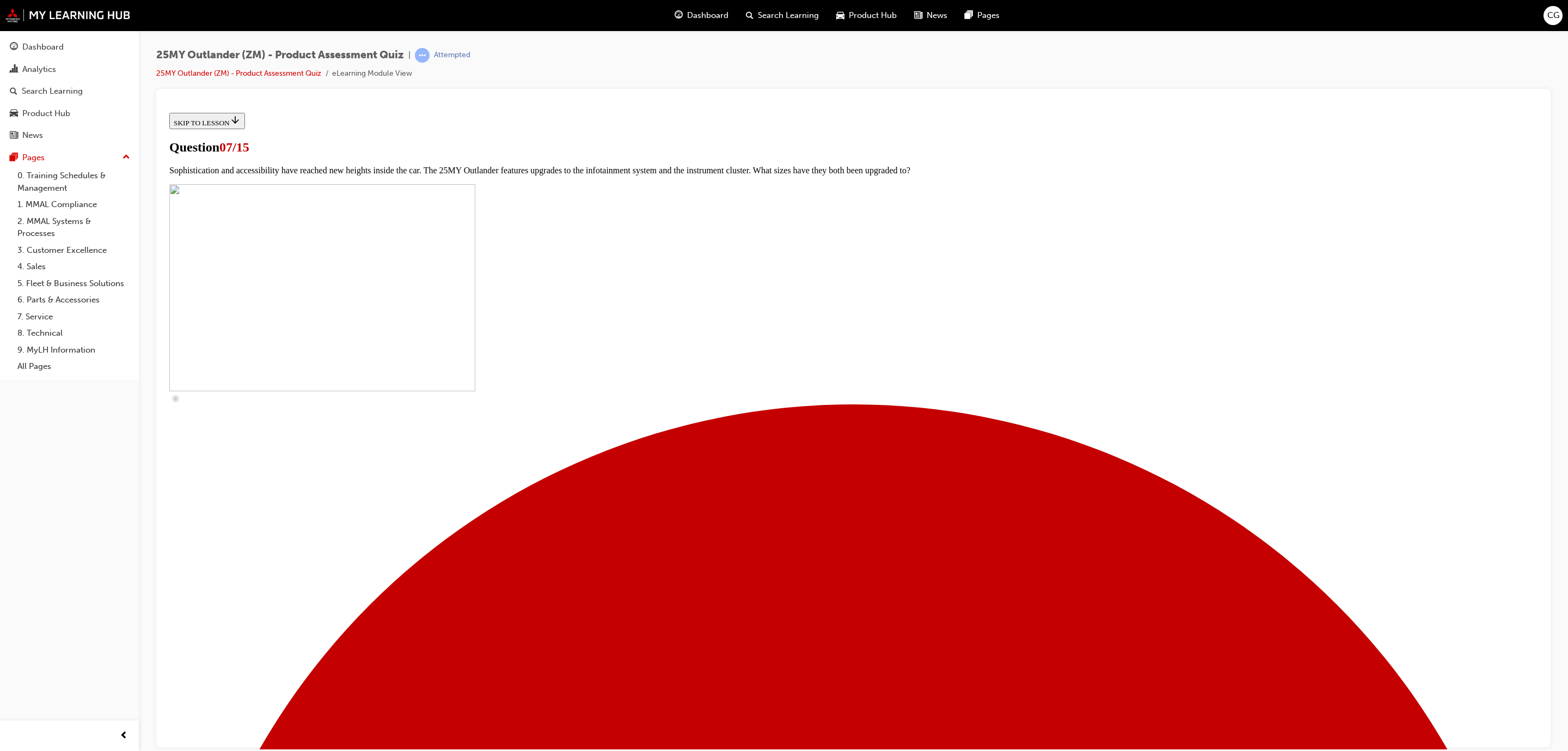
checkbox input "true"
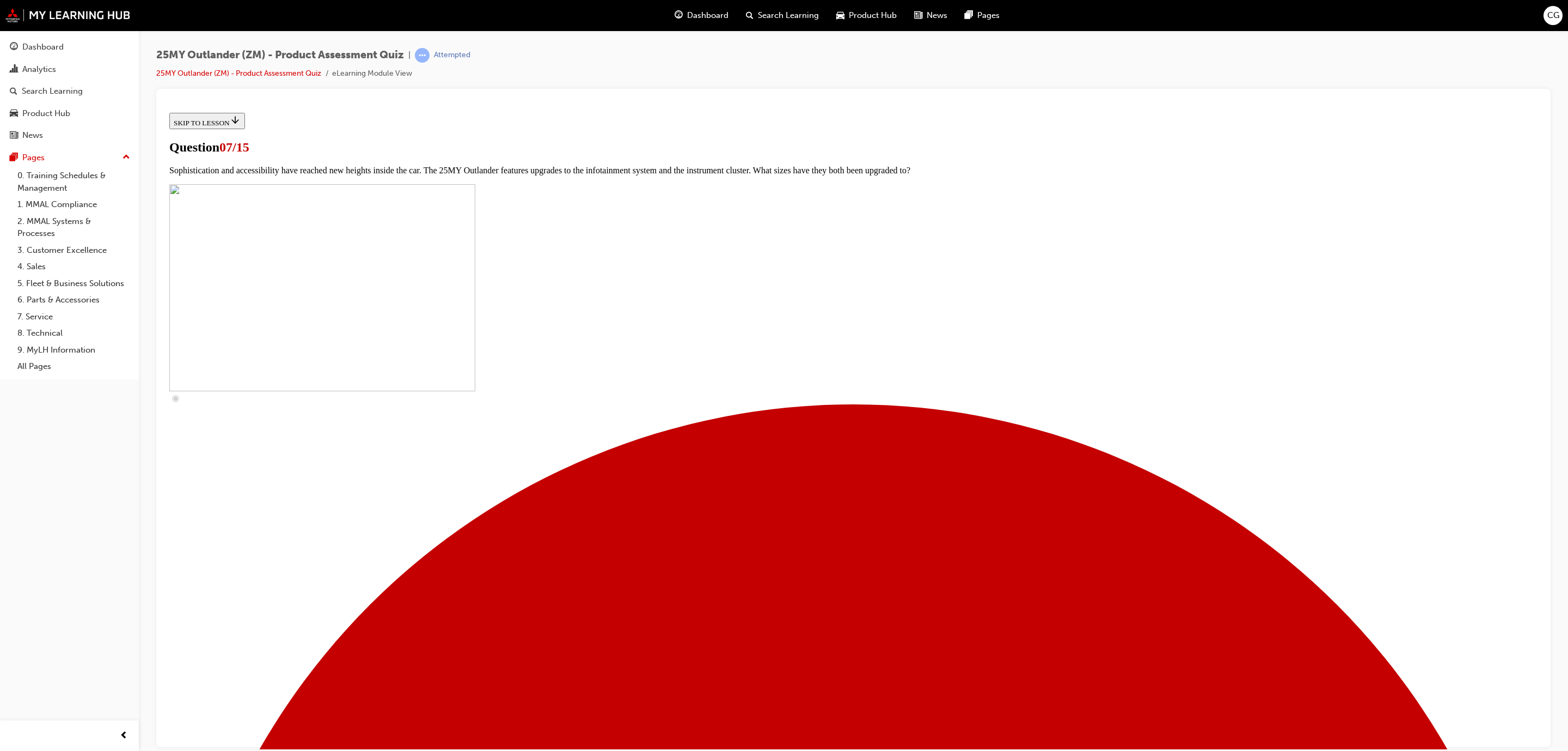
checkbox input "true"
click at [855, 749] on div "25MY Outlander (ZM) - Product Assessment Quiz | Attempted 25MY Outlander (ZM) -…" at bounding box center [784, 375] width 1568 height 751
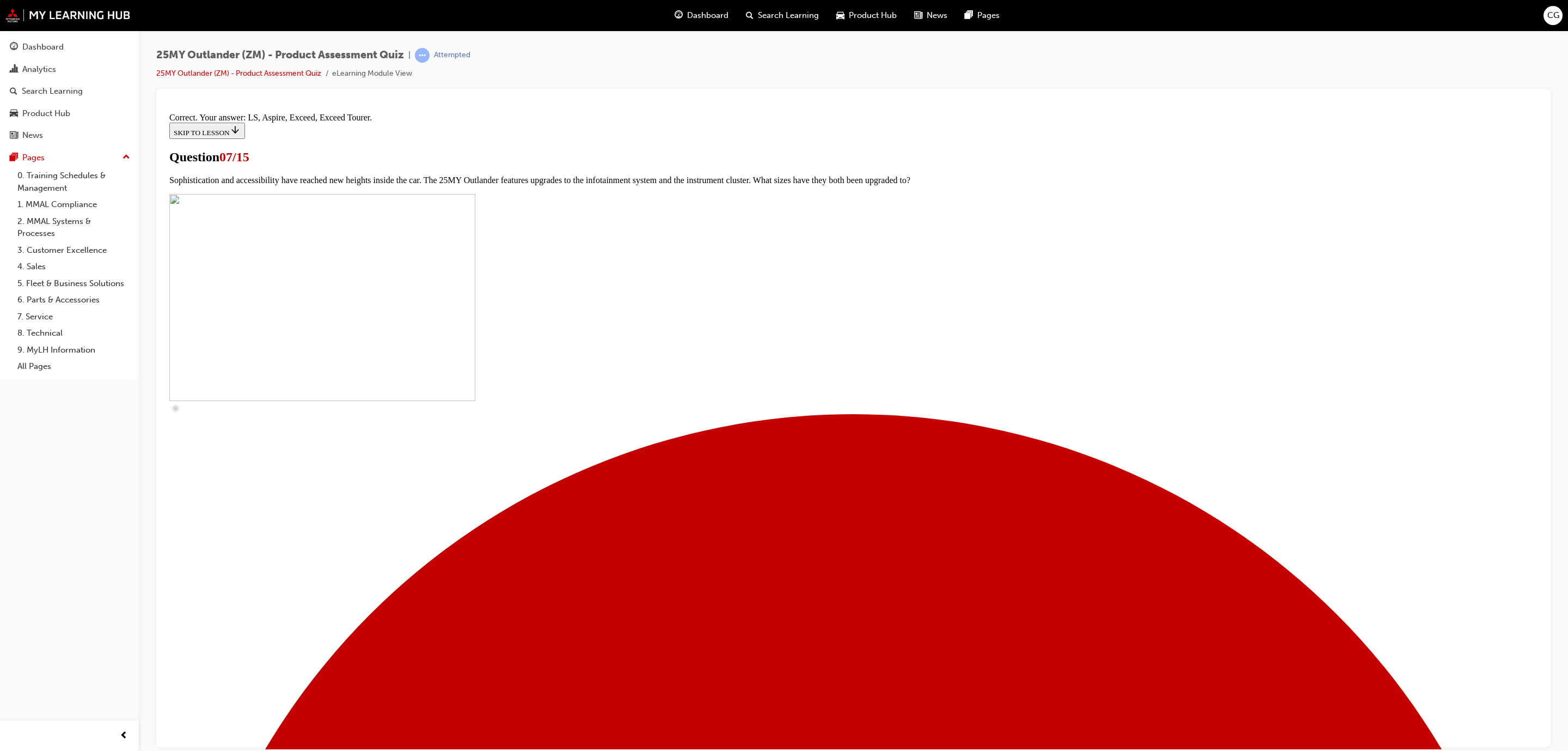
scroll to position [242, 0]
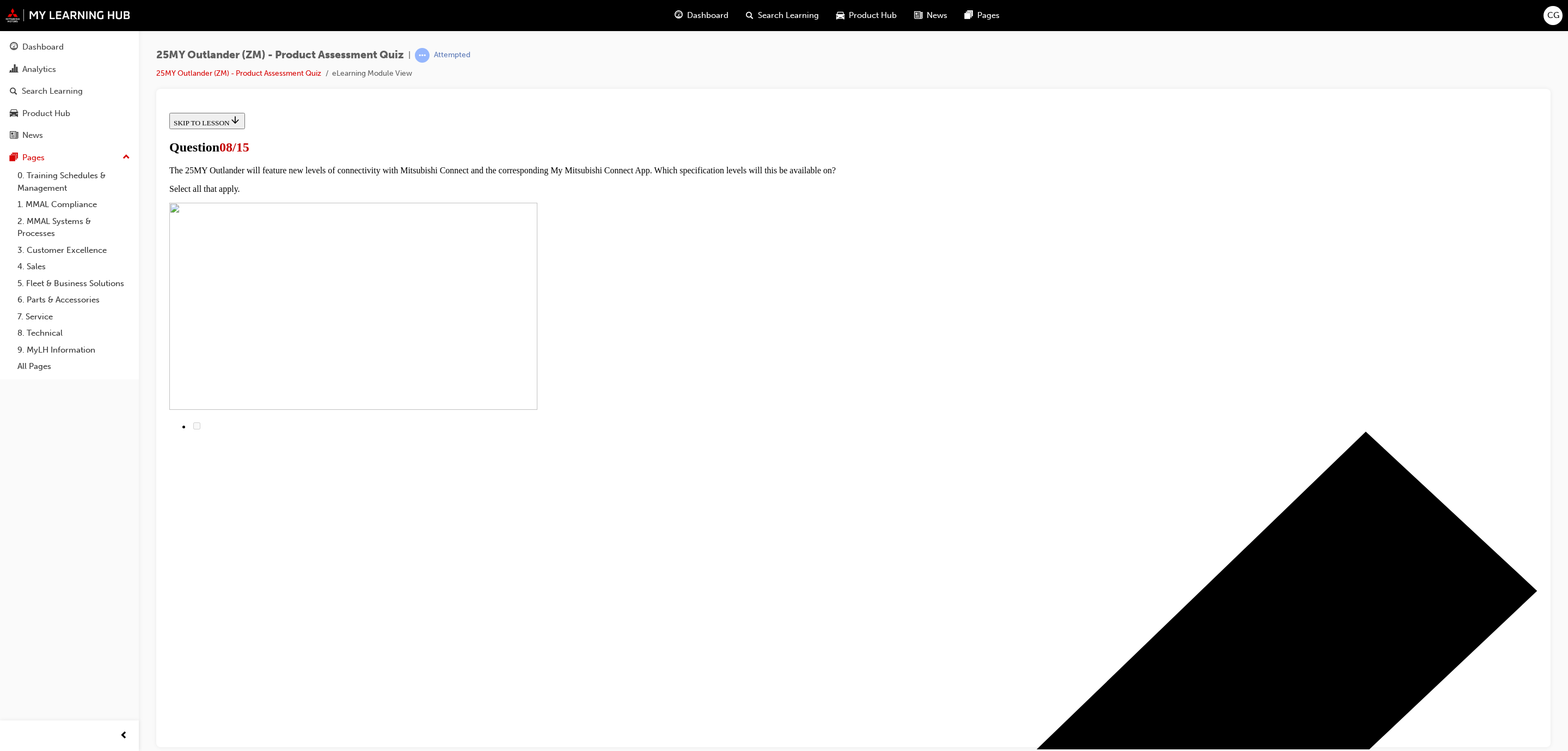
radio input "true"
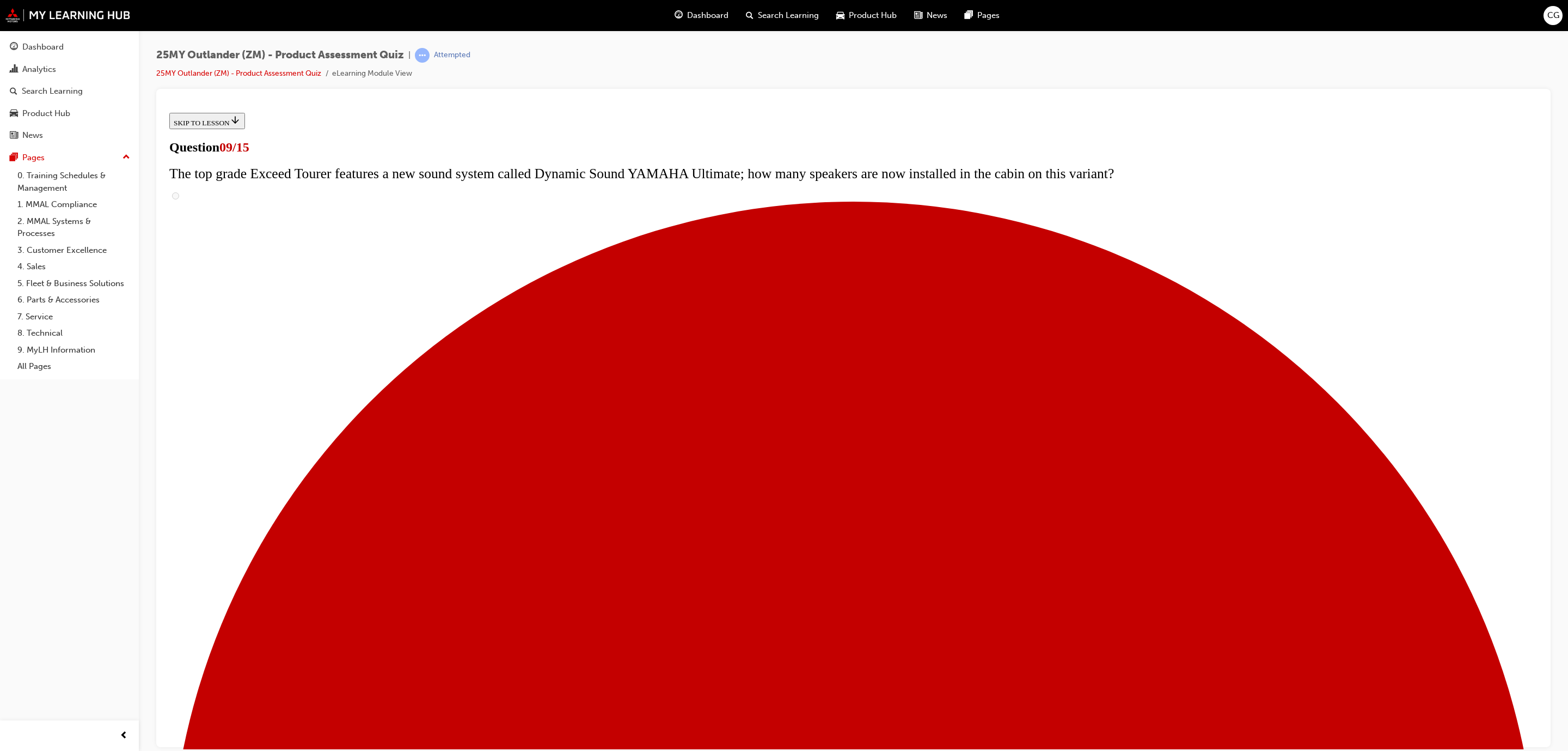
scroll to position [247, 0]
radio input "true"
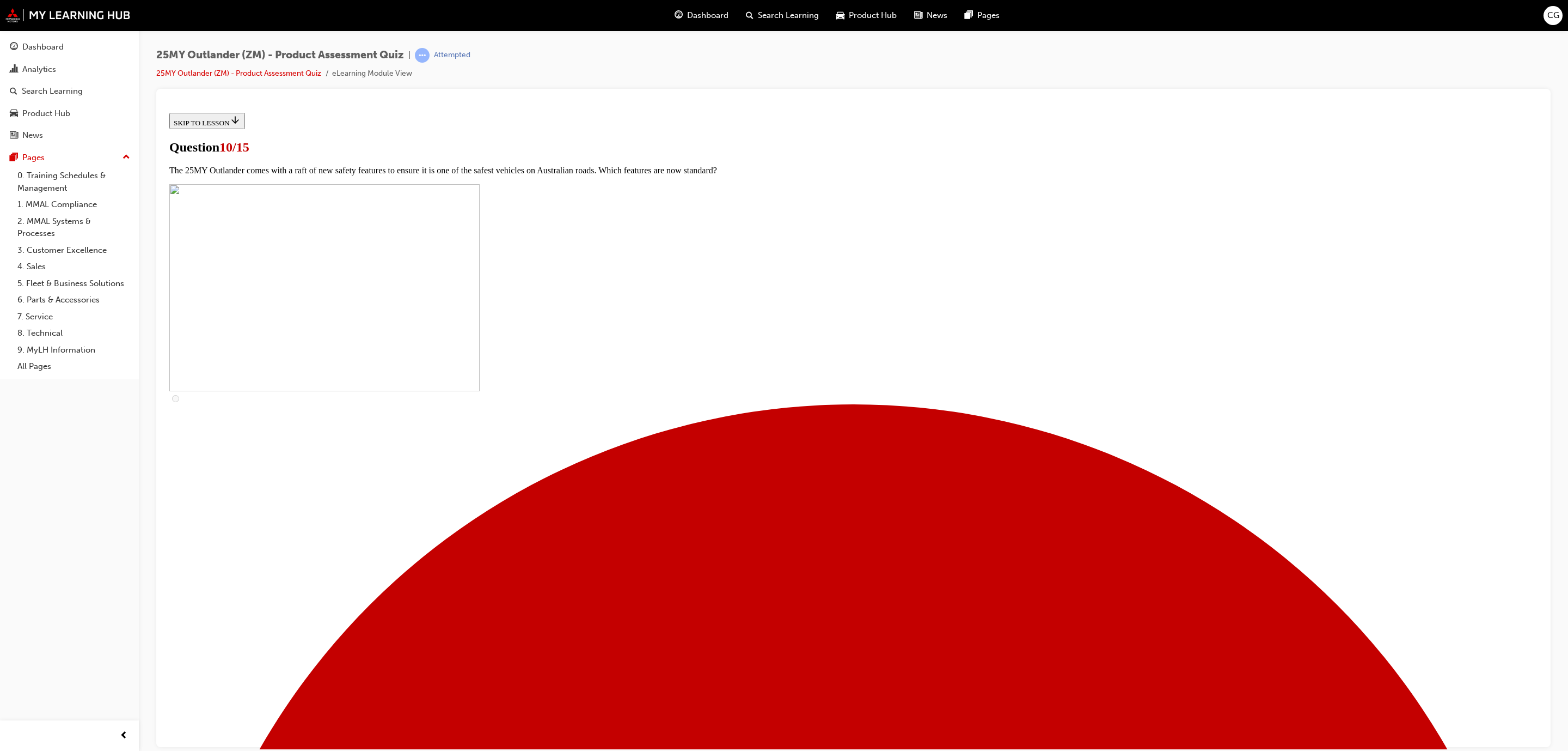
scroll to position [149, 0]
checkbox input "true"
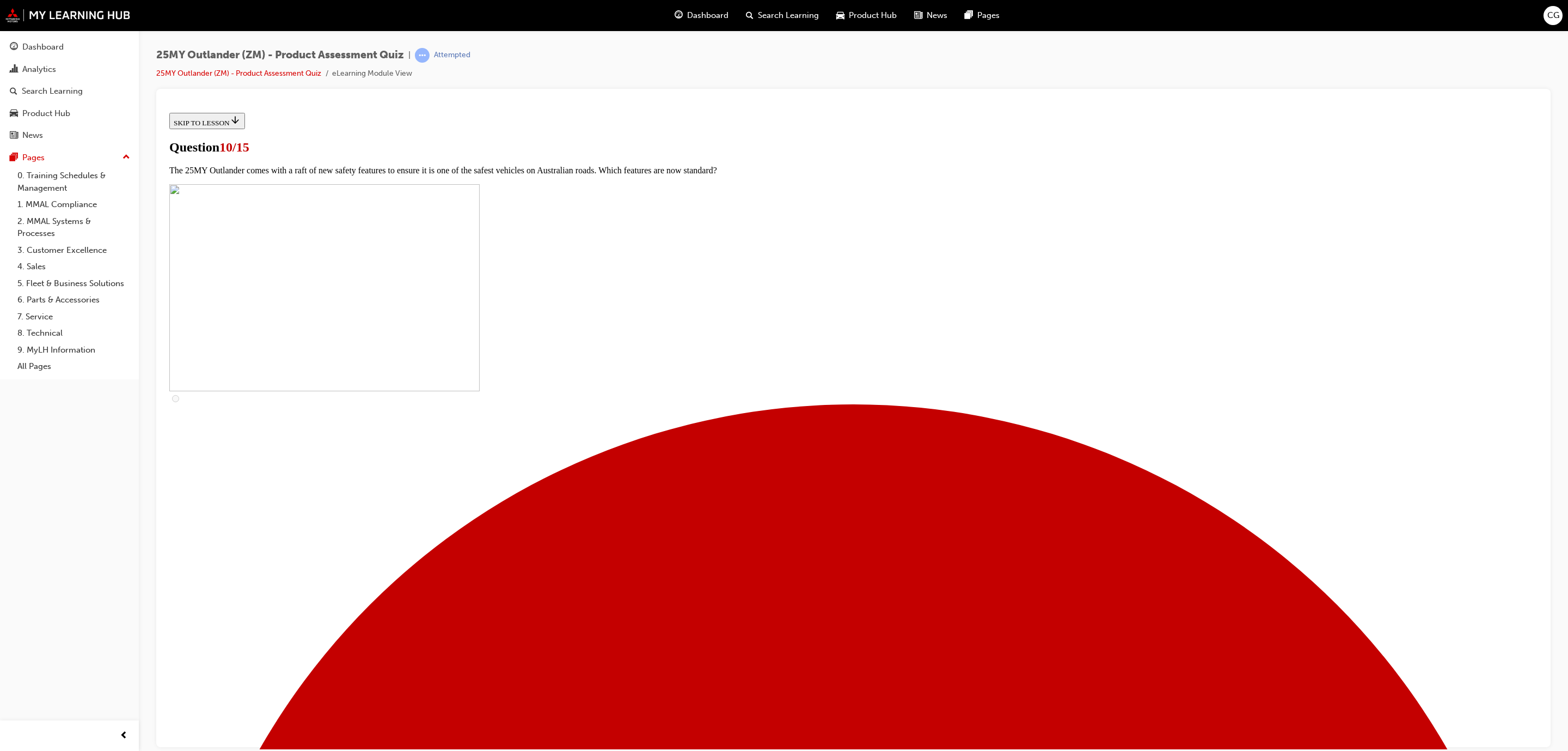
checkbox input "true"
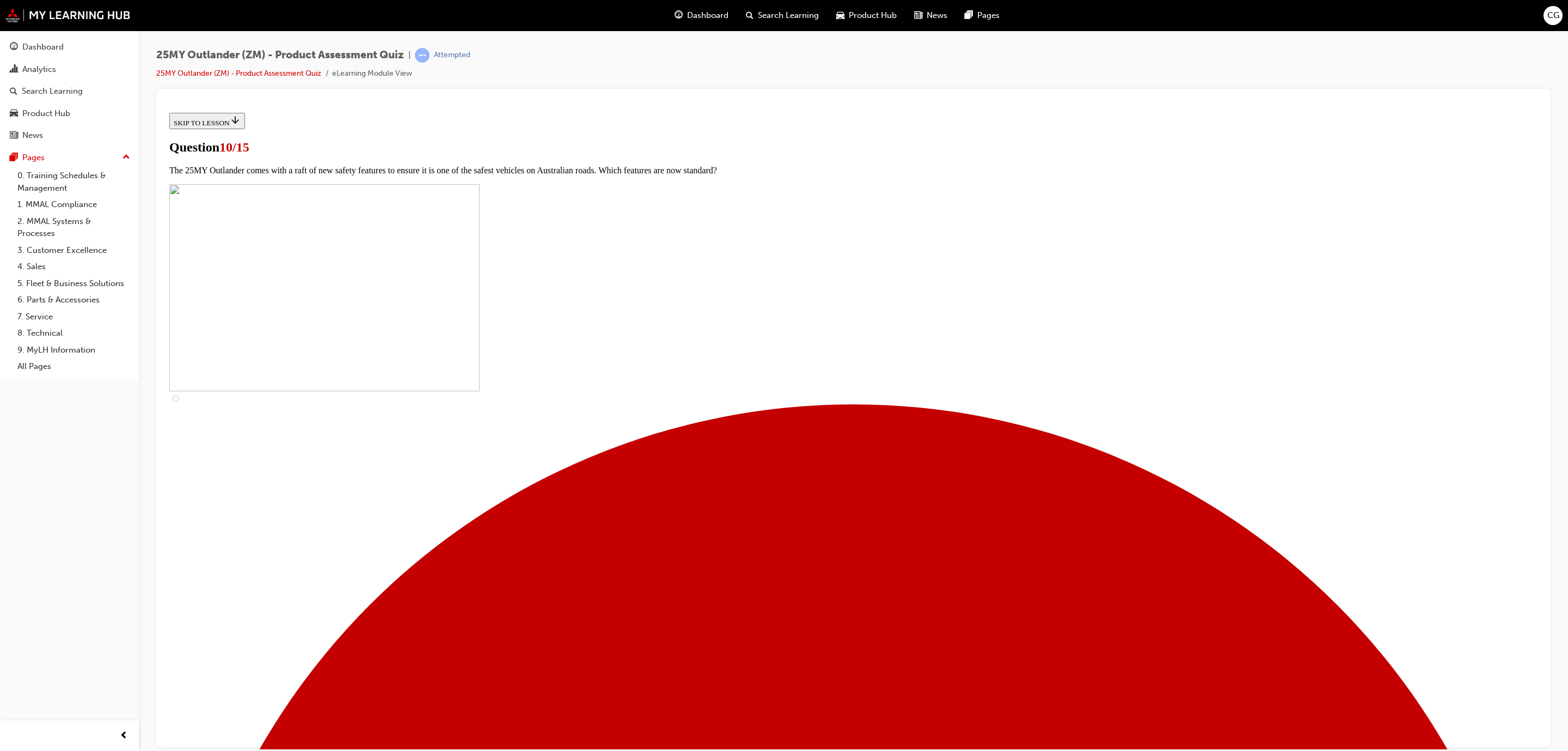
checkbox input "true"
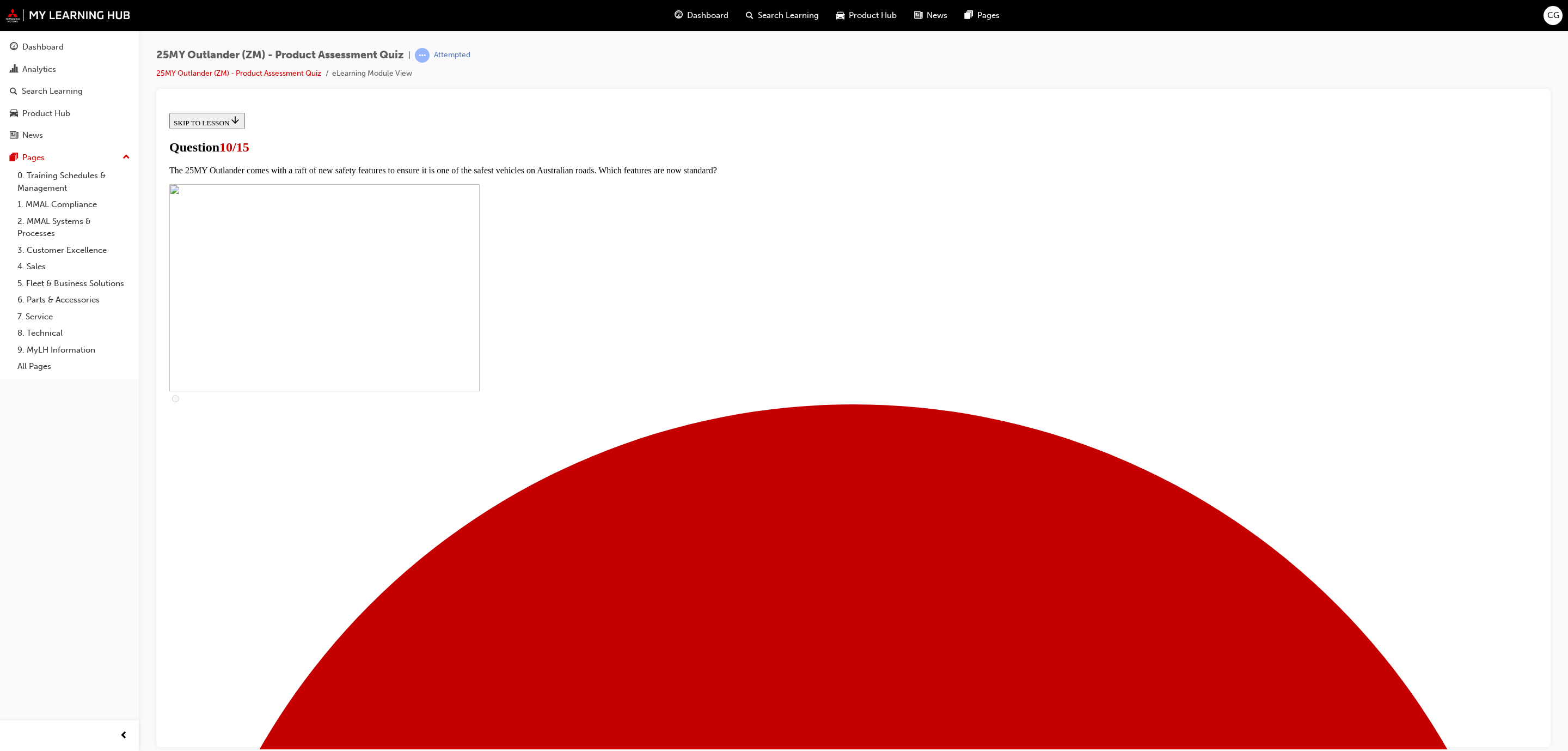
checkbox input "true"
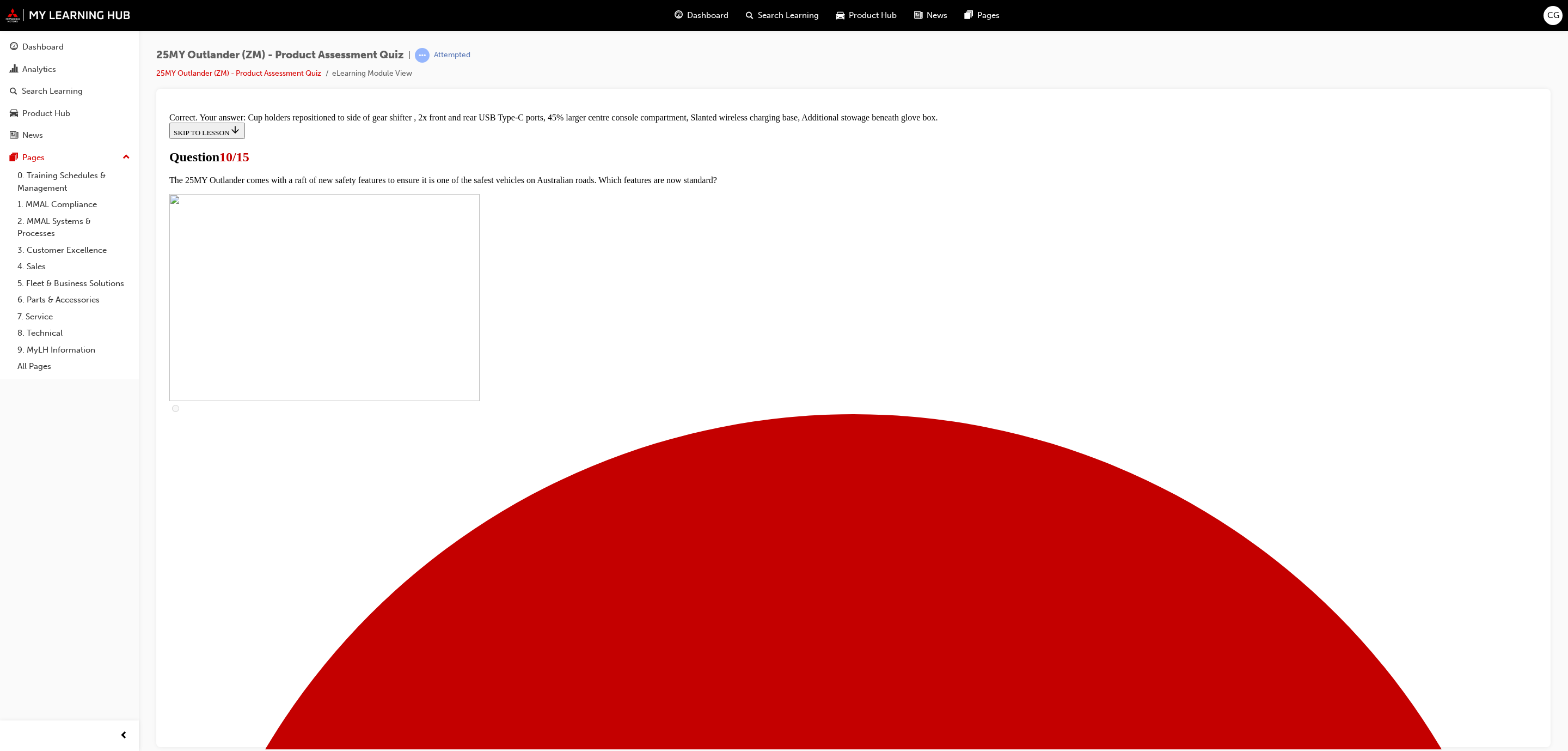
scroll to position [216, 0]
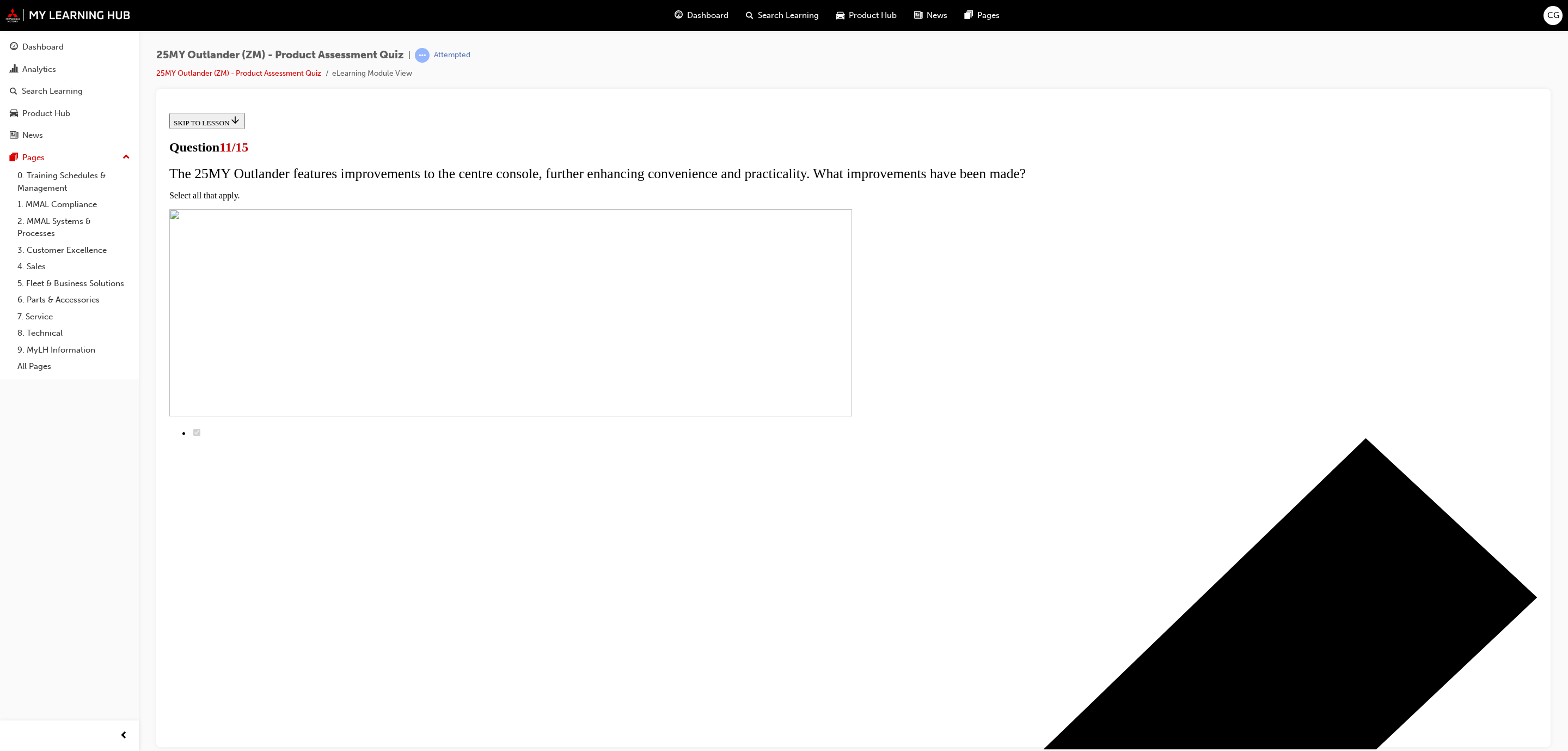
scroll to position [0, 0]
checkbox input "true"
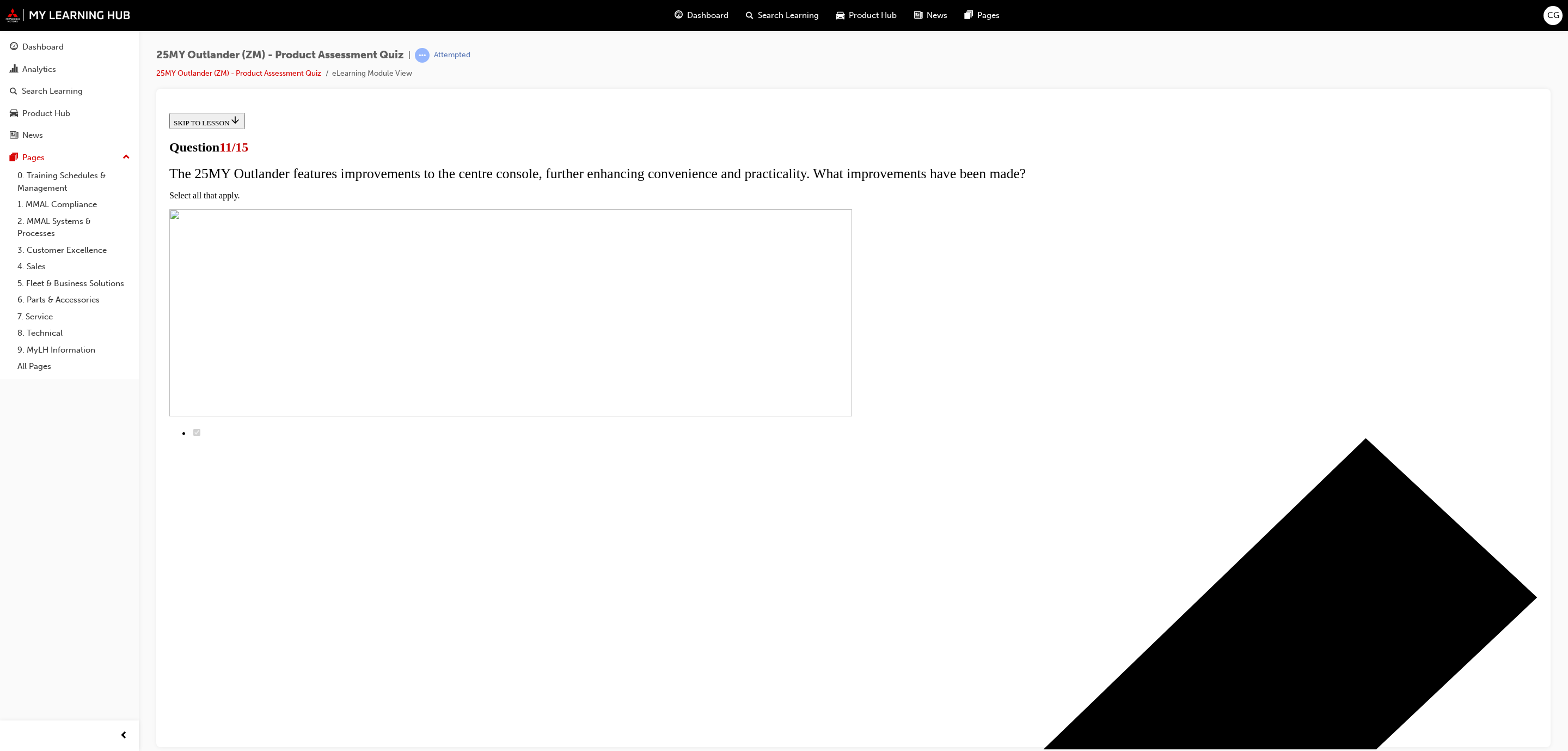
checkbox input "true"
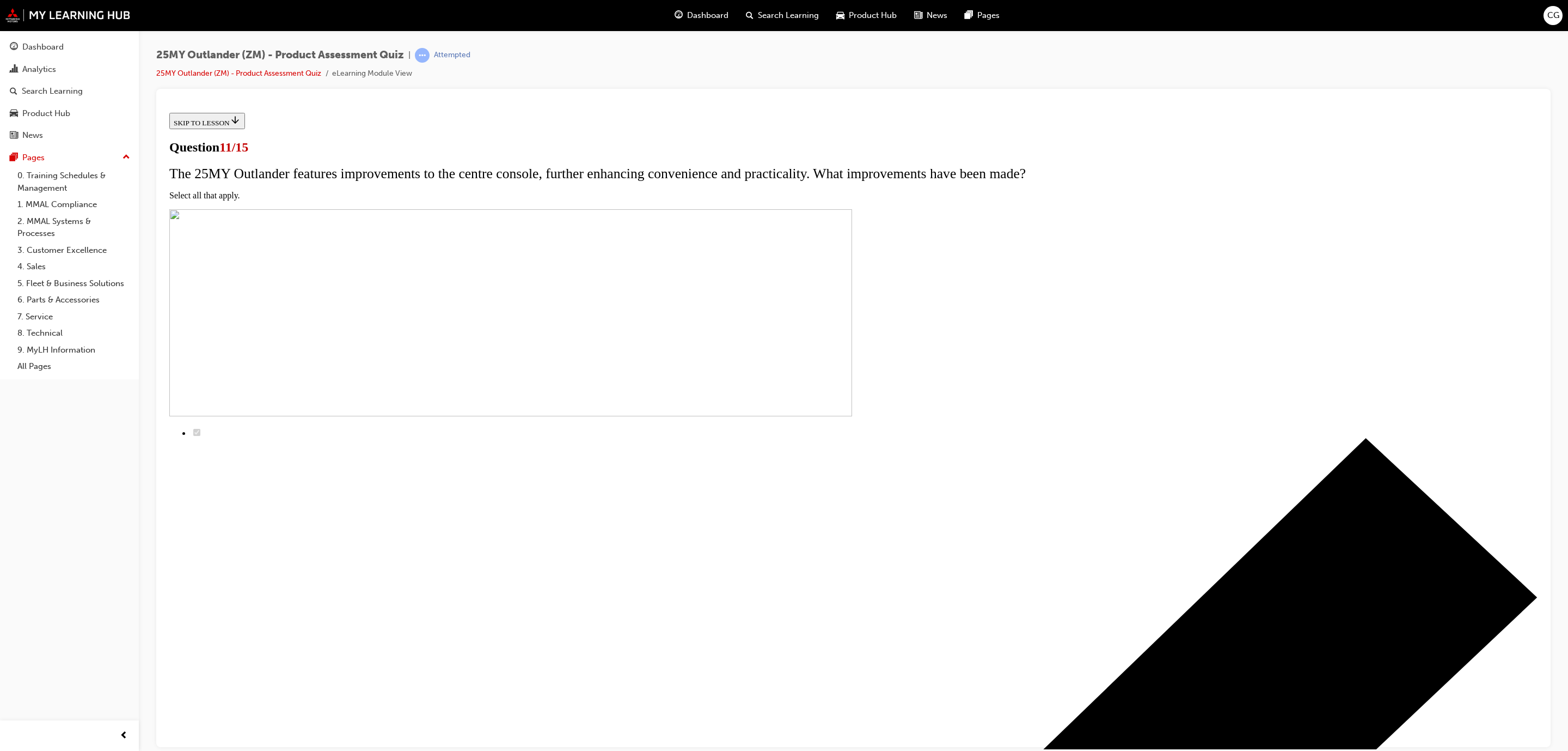
checkbox input "true"
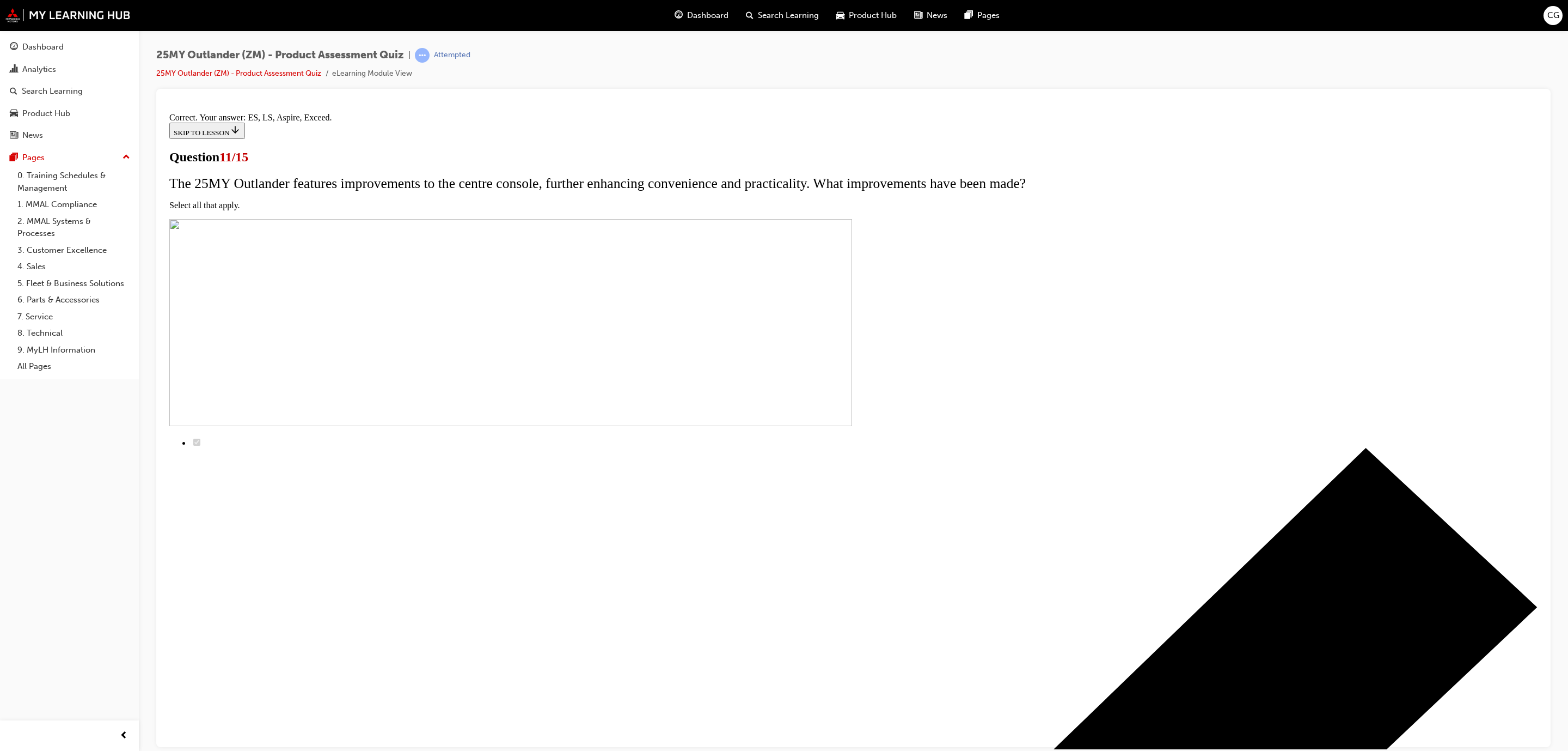
scroll to position [8, 0]
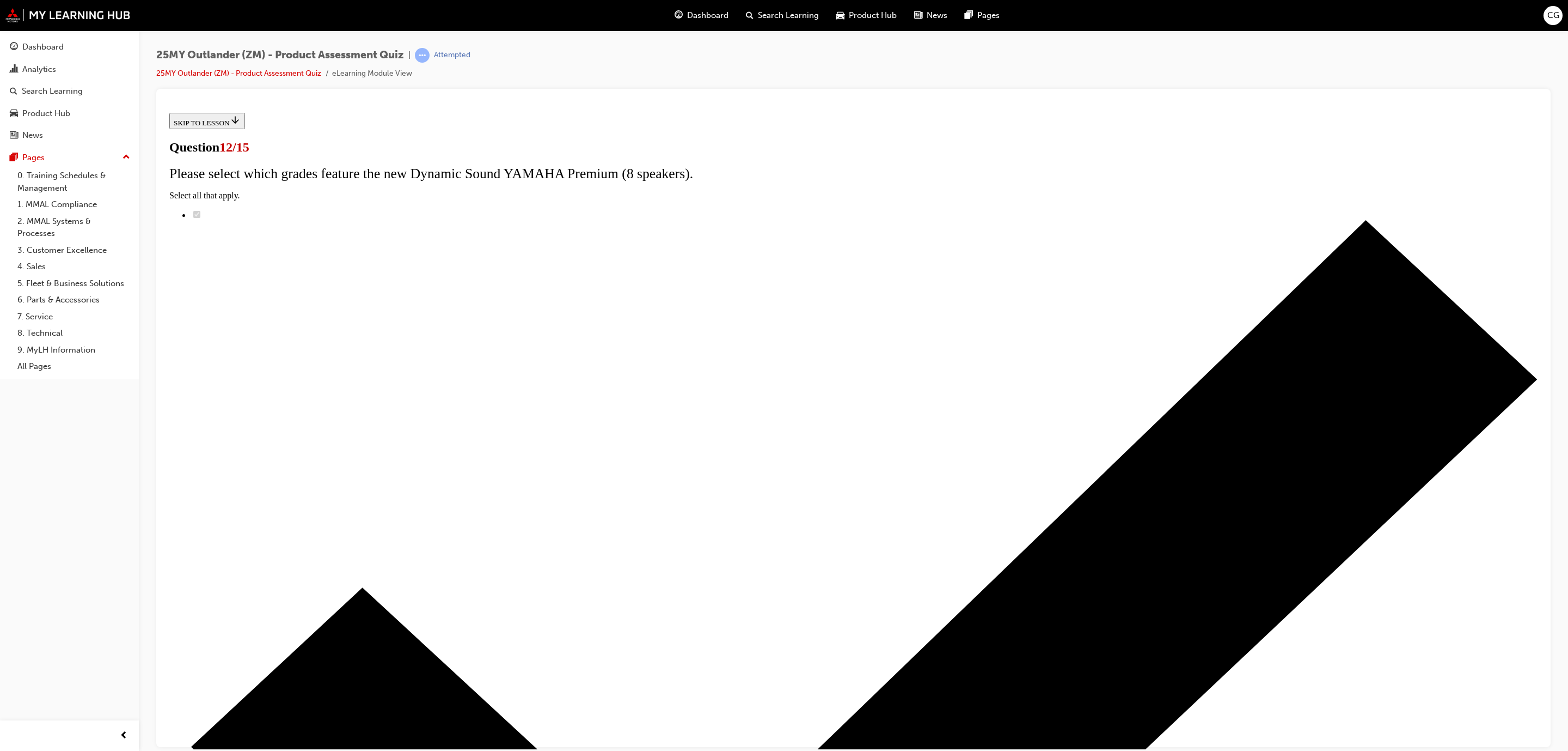
radio input "true"
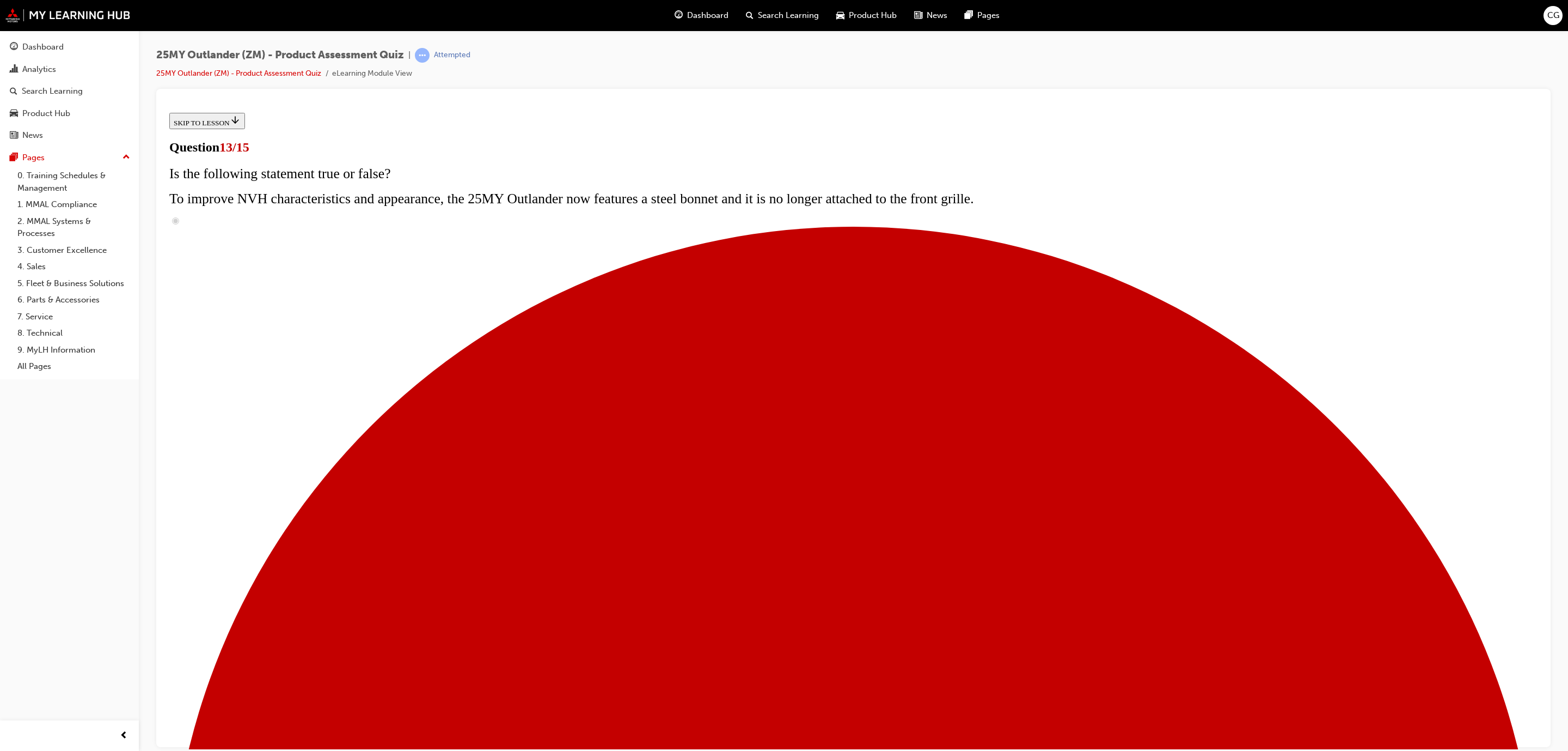
radio input "true"
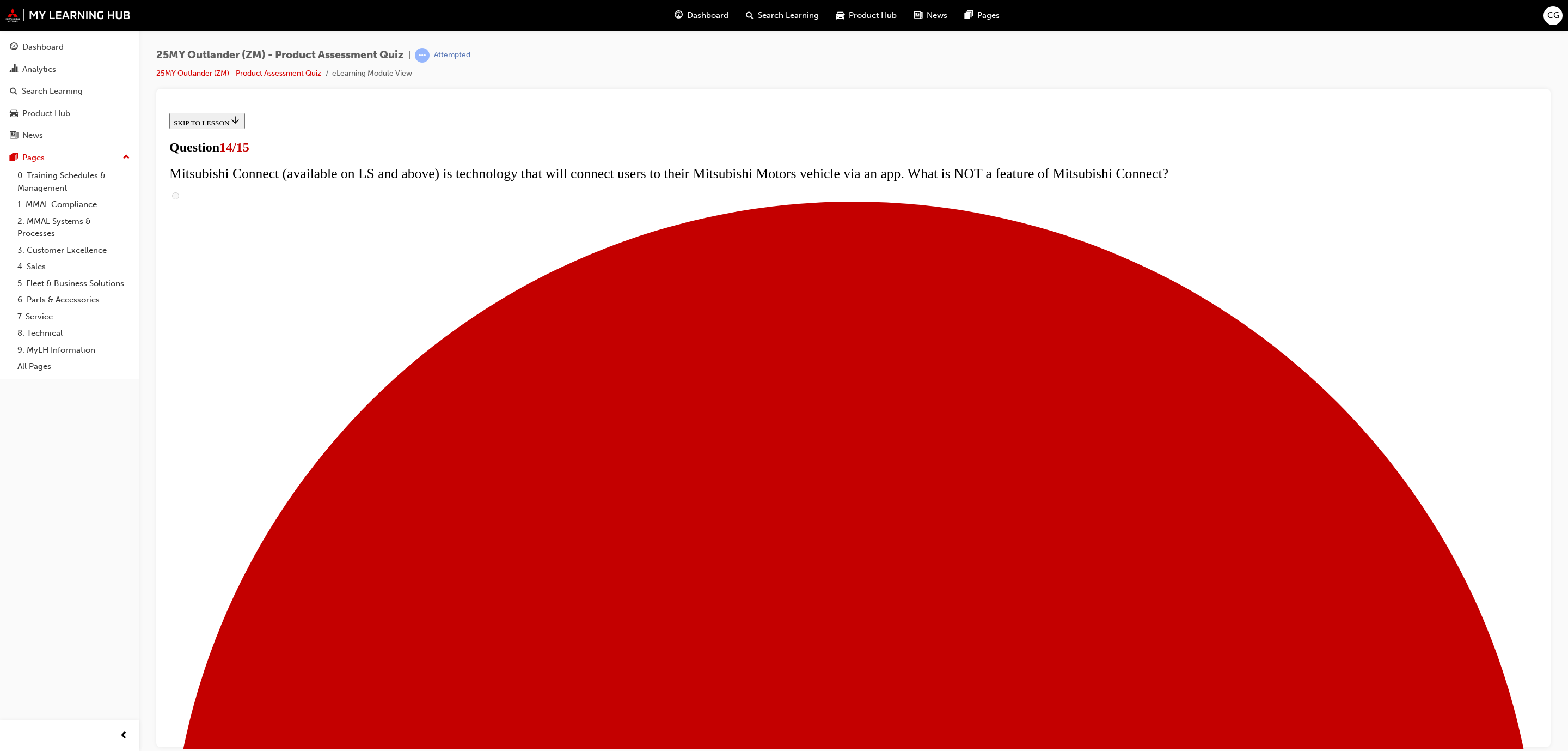
scroll to position [105, 0]
radio input "true"
drag, startPoint x: 734, startPoint y: 635, endPoint x: 743, endPoint y: 641, distance: 10.8
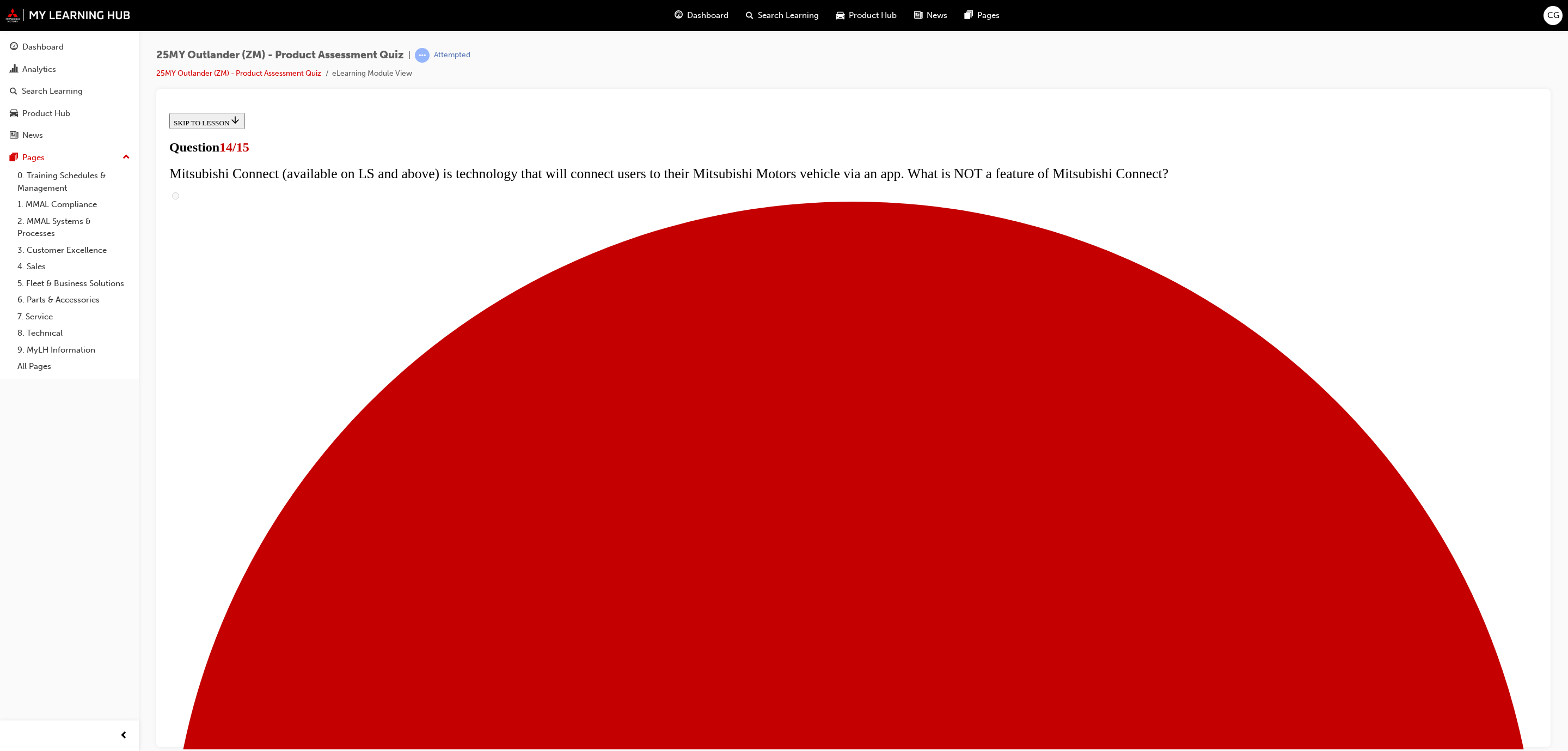
radio input "true"
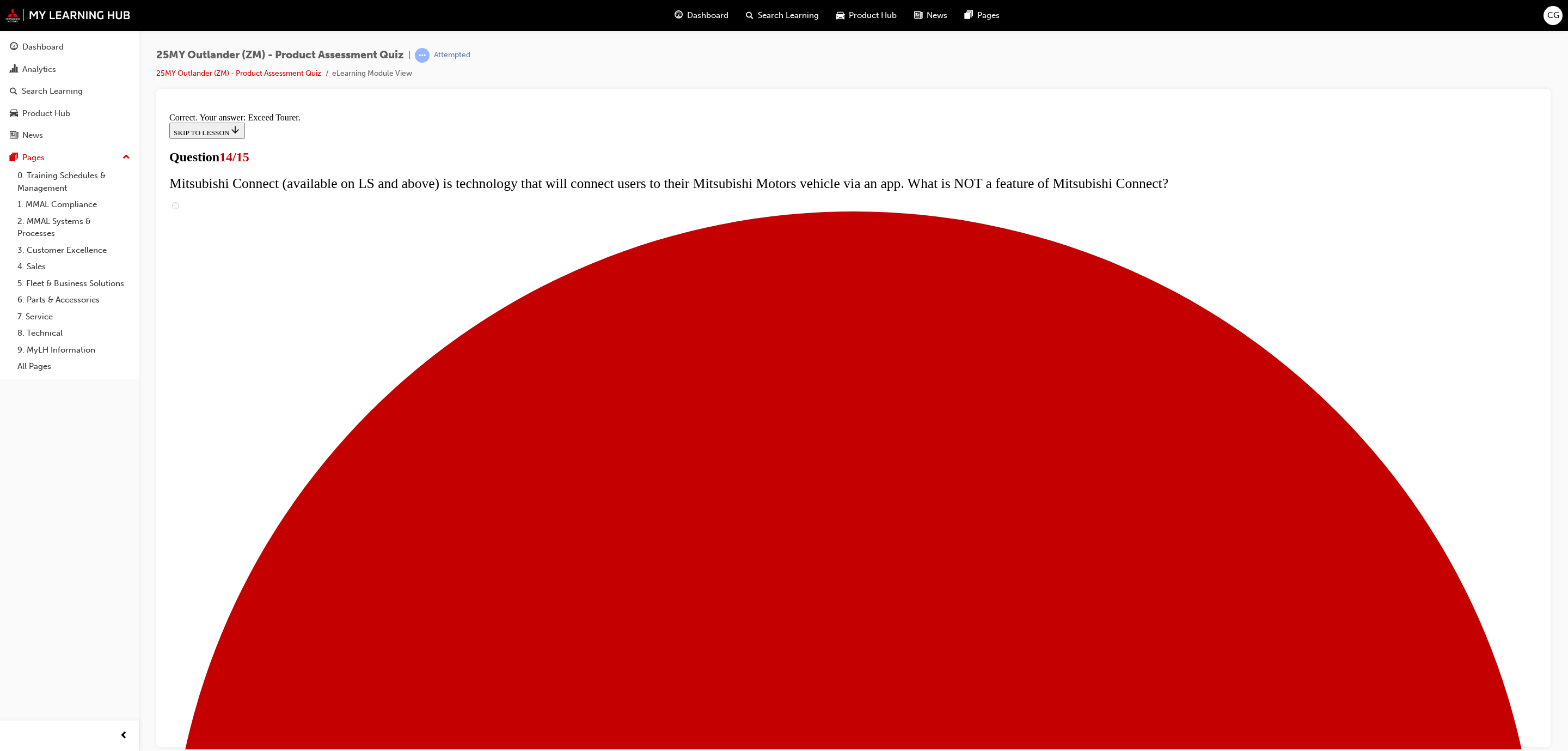
scroll to position [205, 0]
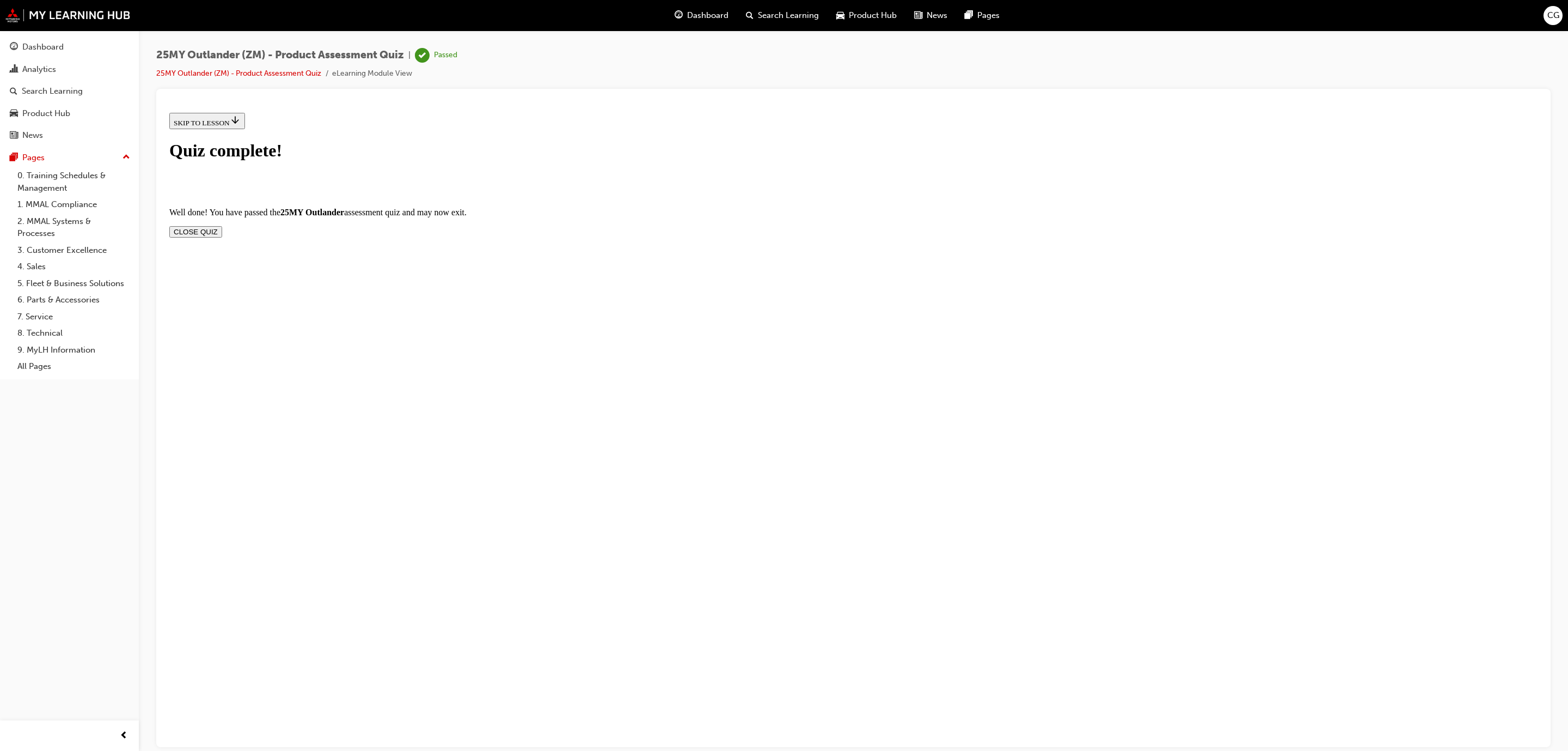
click at [990, 207] on section "Well done! You have passed the 25MY Outlander assessment quiz and may now exit.…" at bounding box center [853, 222] width 1368 height 30
click at [222, 225] on button "CLOSE QUIZ" at bounding box center [195, 231] width 53 height 12
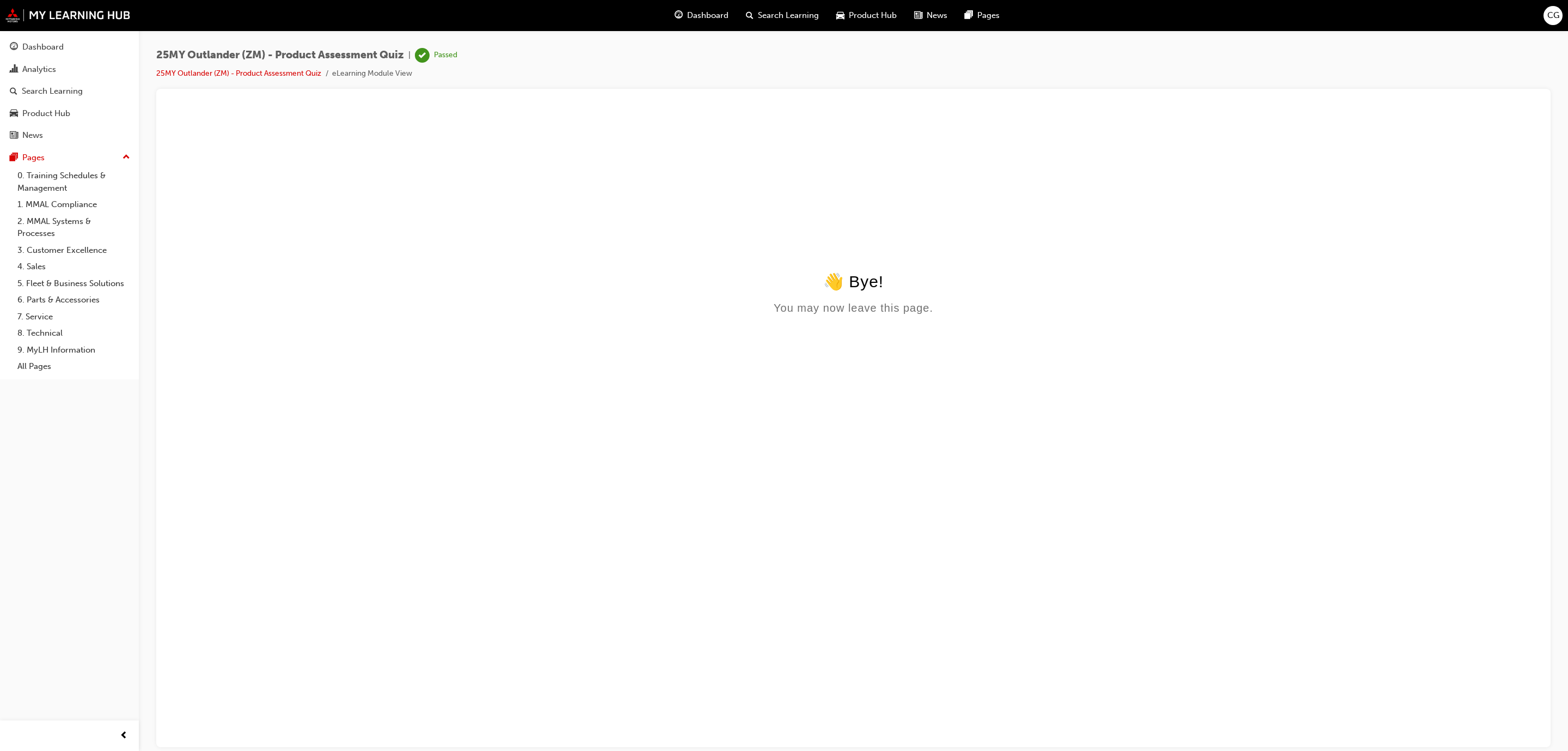
click at [1555, 10] on span "CG" at bounding box center [1553, 15] width 12 height 13
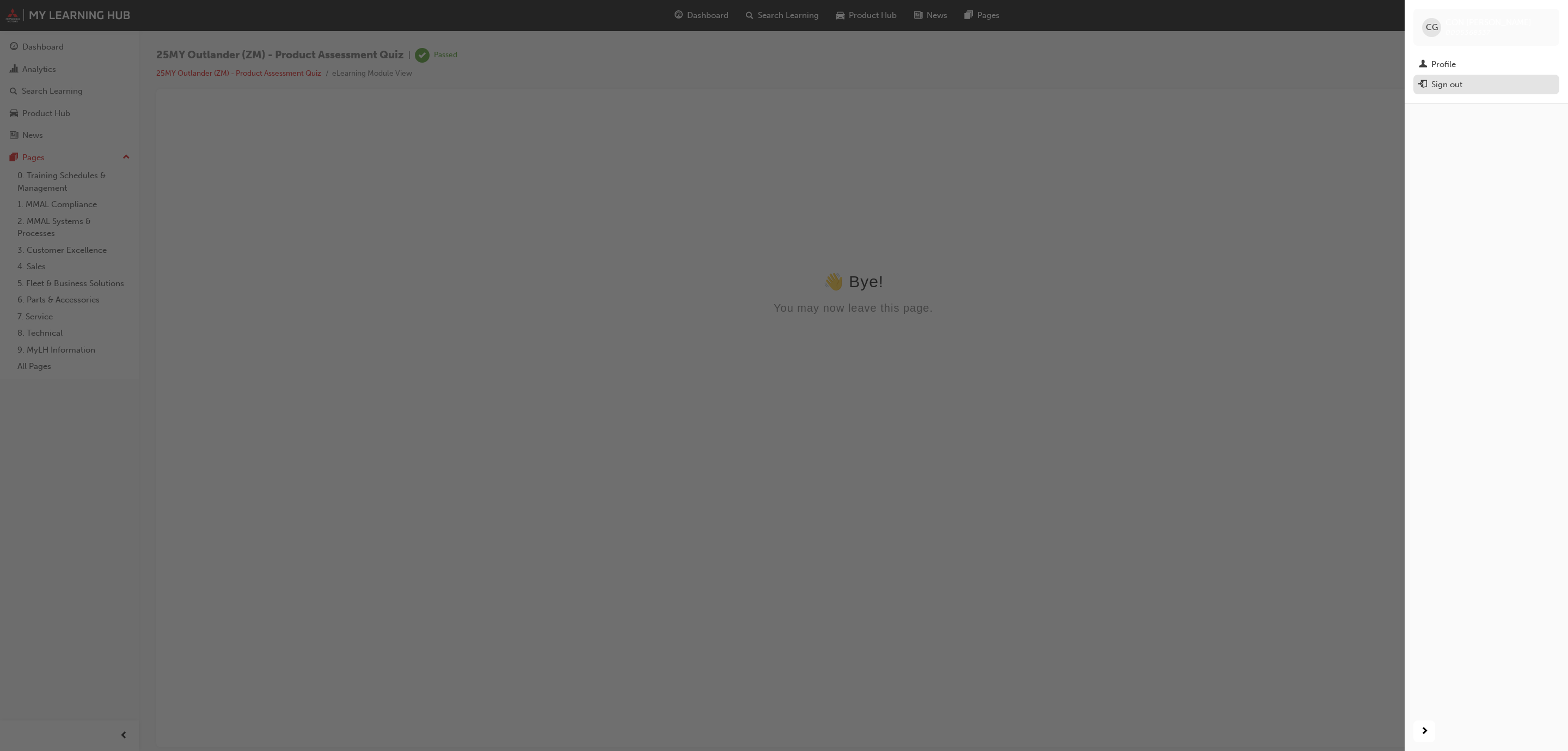
click at [1456, 82] on div "Sign out" at bounding box center [1446, 85] width 31 height 13
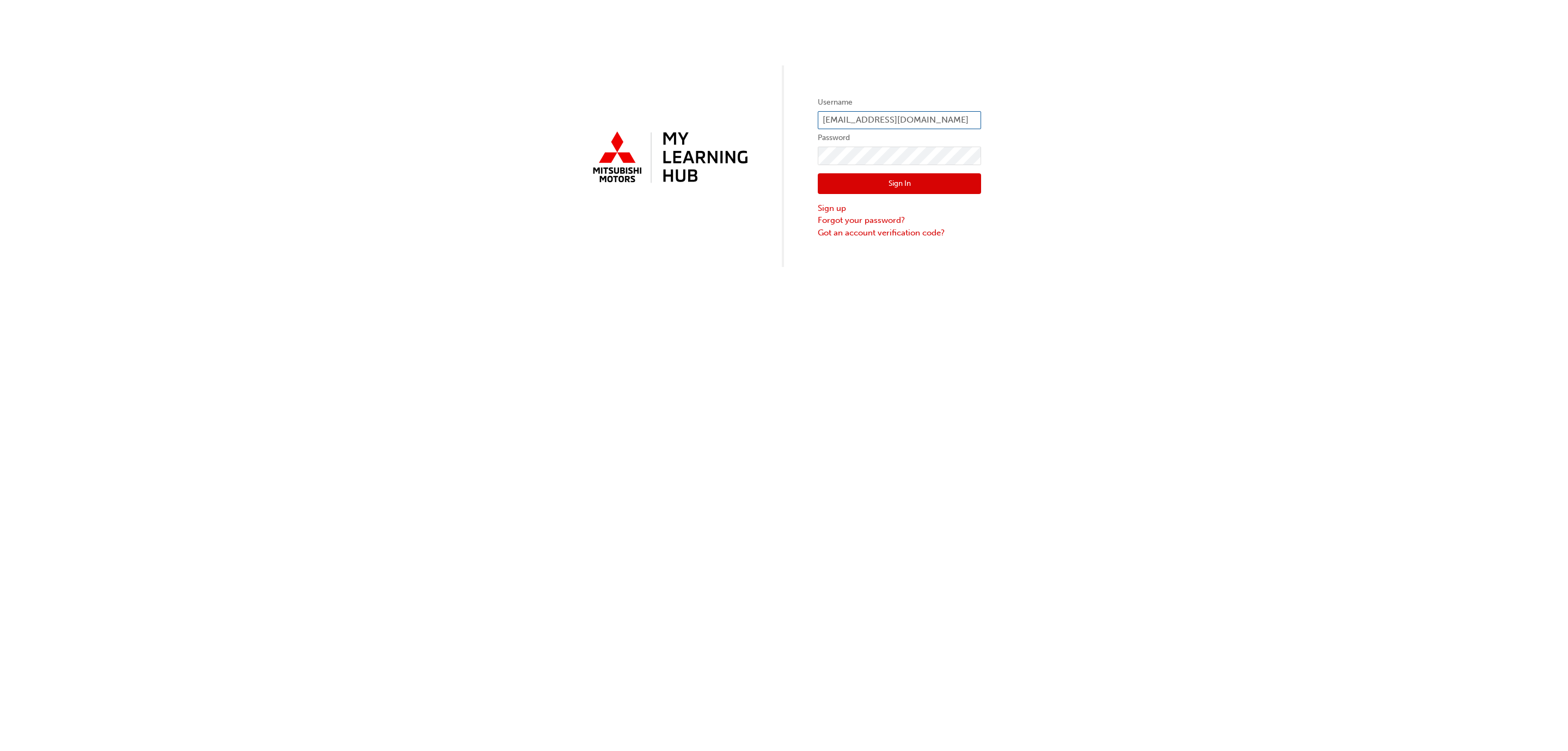
click at [859, 120] on input "[EMAIL_ADDRESS][DOMAIN_NAME]" at bounding box center [899, 120] width 163 height 18
type input "[EMAIL_ADDRESS][DOMAIN_NAME]"
click at [905, 177] on button "Sign In" at bounding box center [899, 183] width 163 height 21
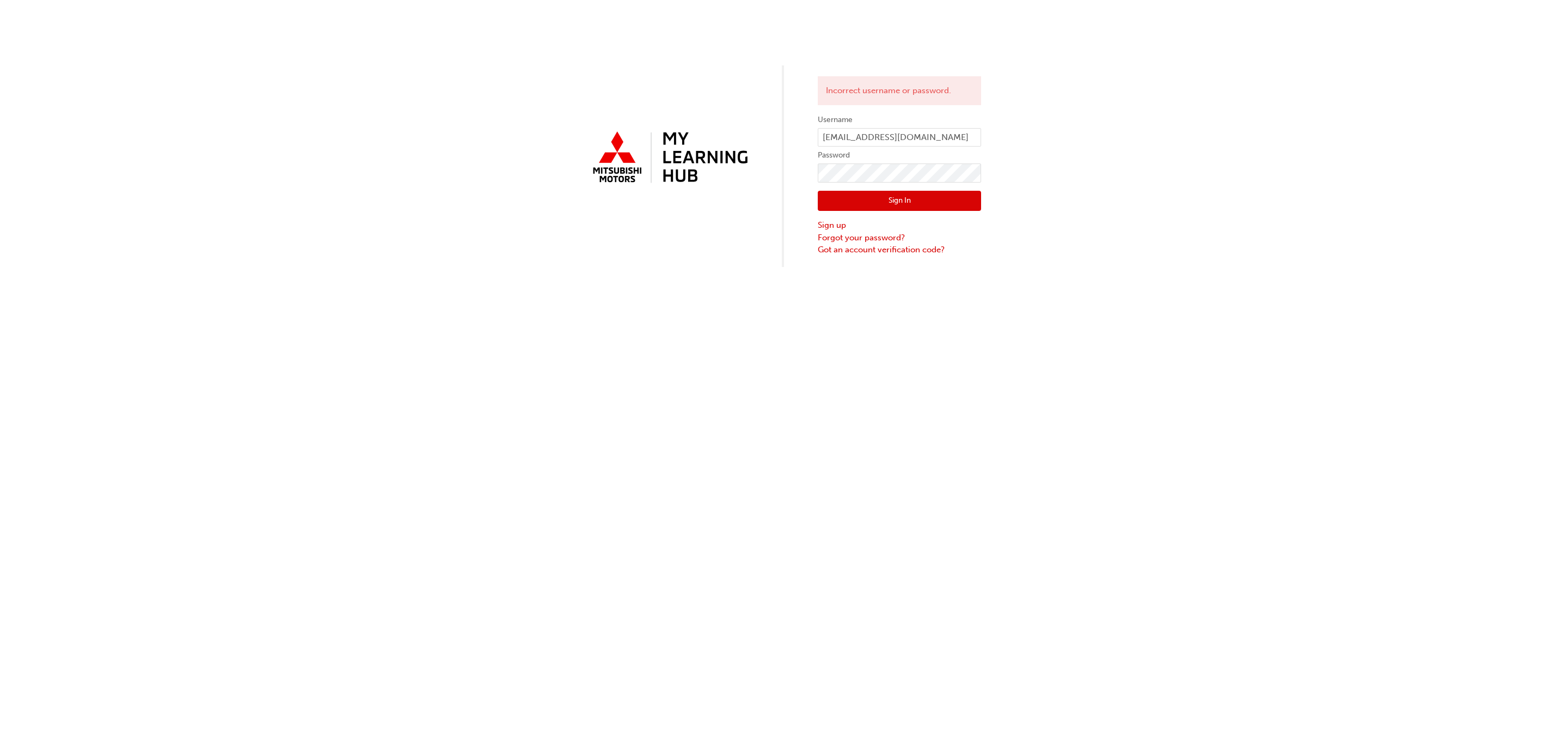
click at [1145, 127] on div "Incorrect username or password. Username [EMAIL_ADDRESS][DOMAIN_NAME] Password …" at bounding box center [784, 133] width 1568 height 267
